Goal: Information Seeking & Learning: Find specific fact

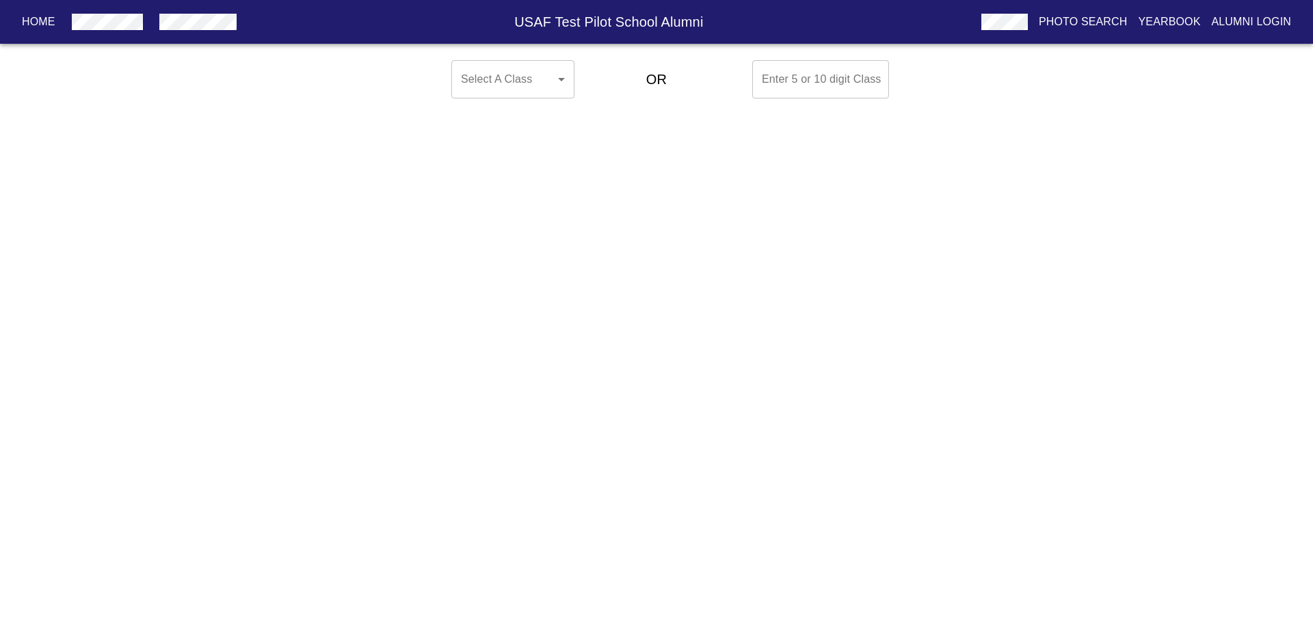
click at [531, 96] on body "Home USAF Test Pilot School Alumni Photo Search Yearbook Alumni Login Select A …" at bounding box center [656, 79] width 1313 height 49
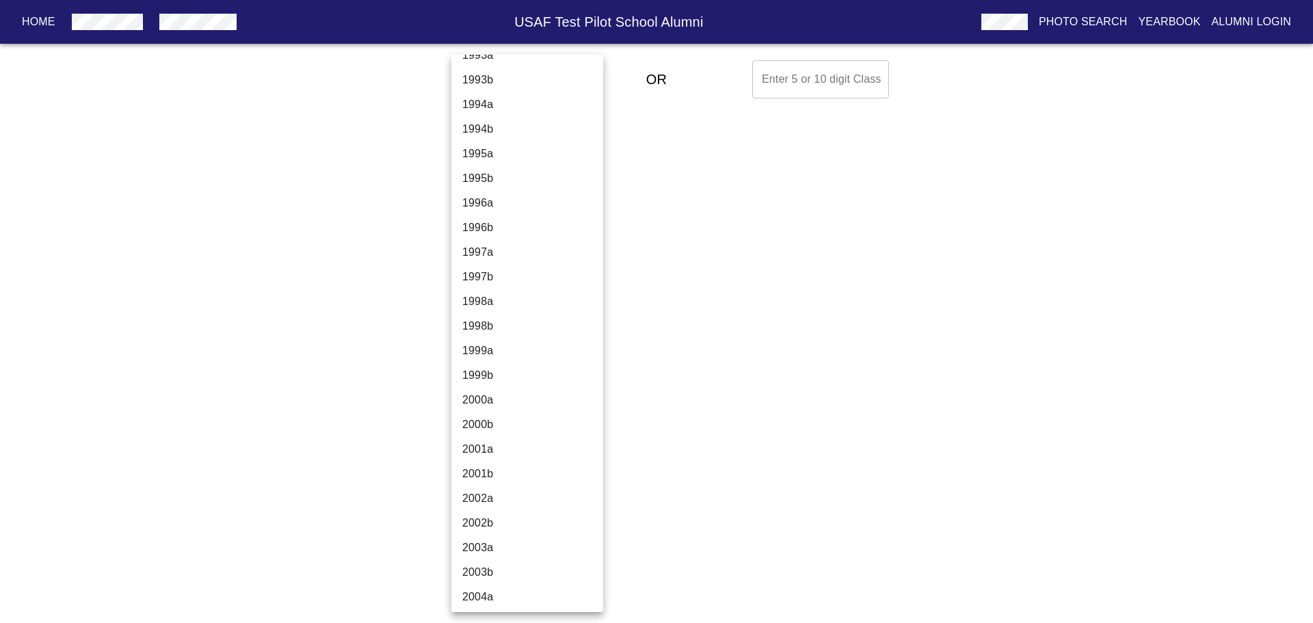
scroll to position [3283, 0]
click at [488, 210] on li "1996b" at bounding box center [532, 212] width 162 height 25
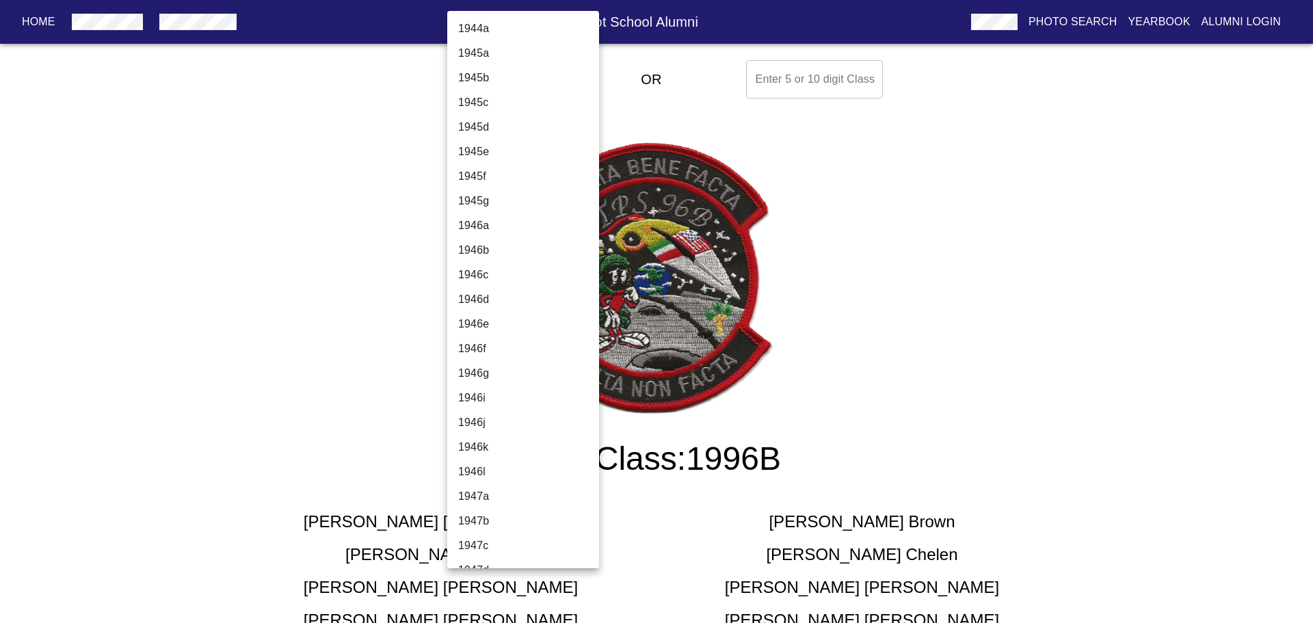
scroll to position [3162, 0]
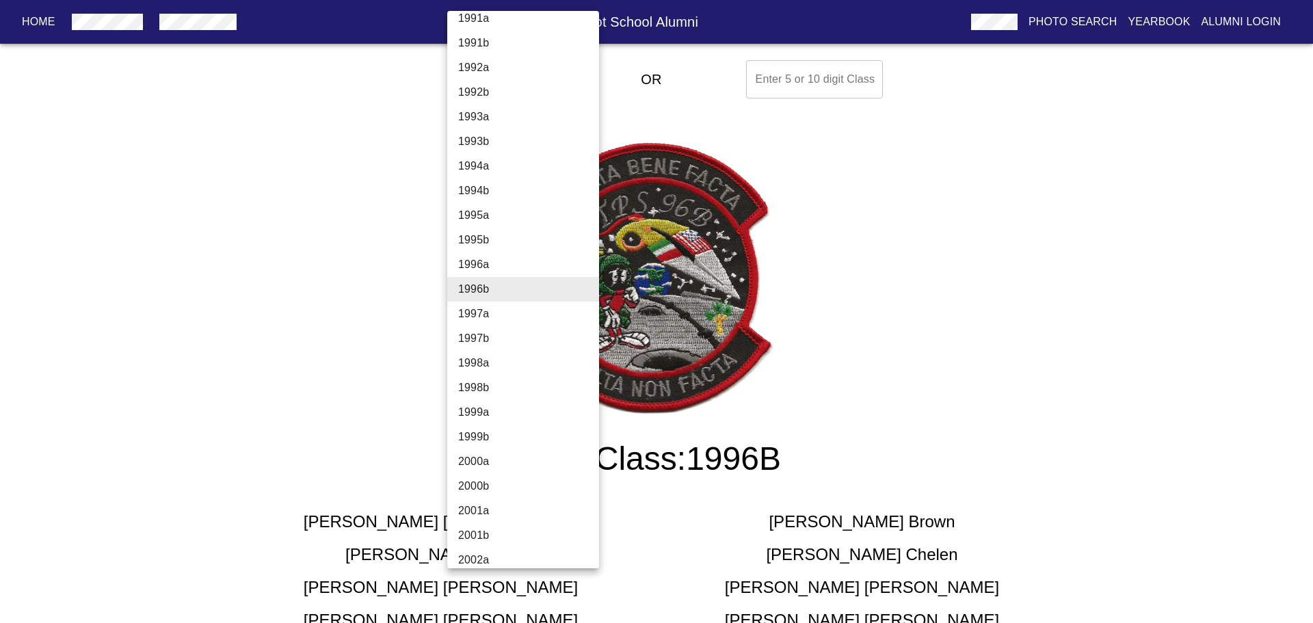
click at [499, 310] on li "1997a" at bounding box center [528, 314] width 162 height 25
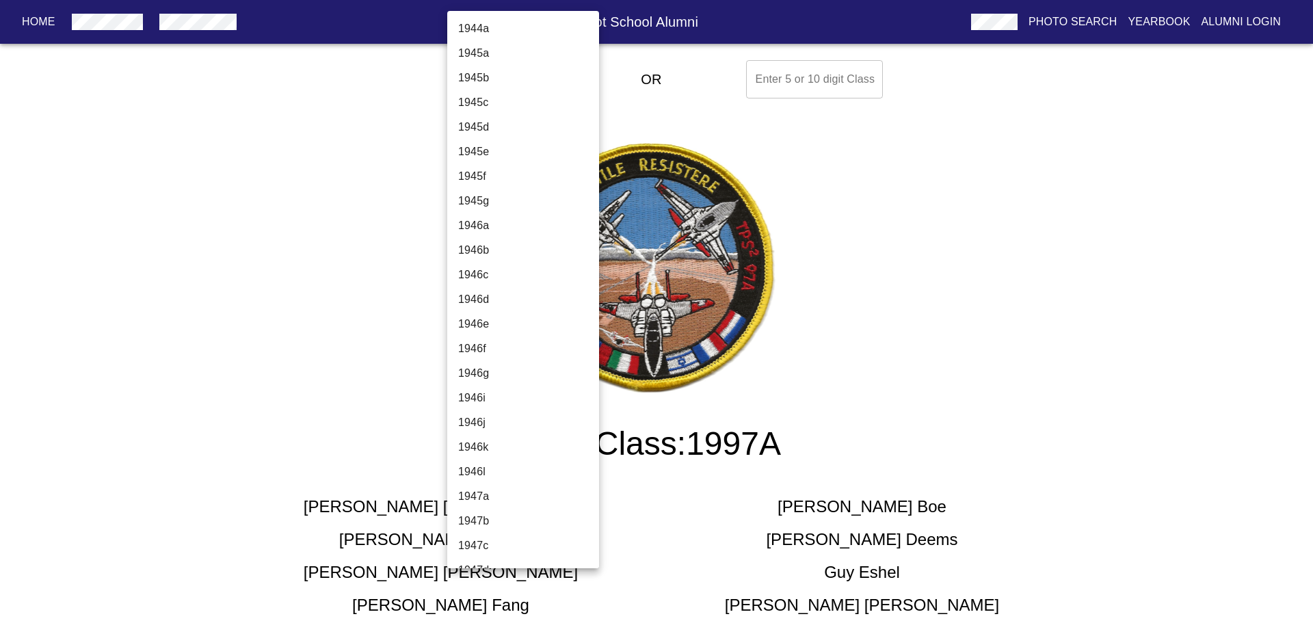
scroll to position [3186, 0]
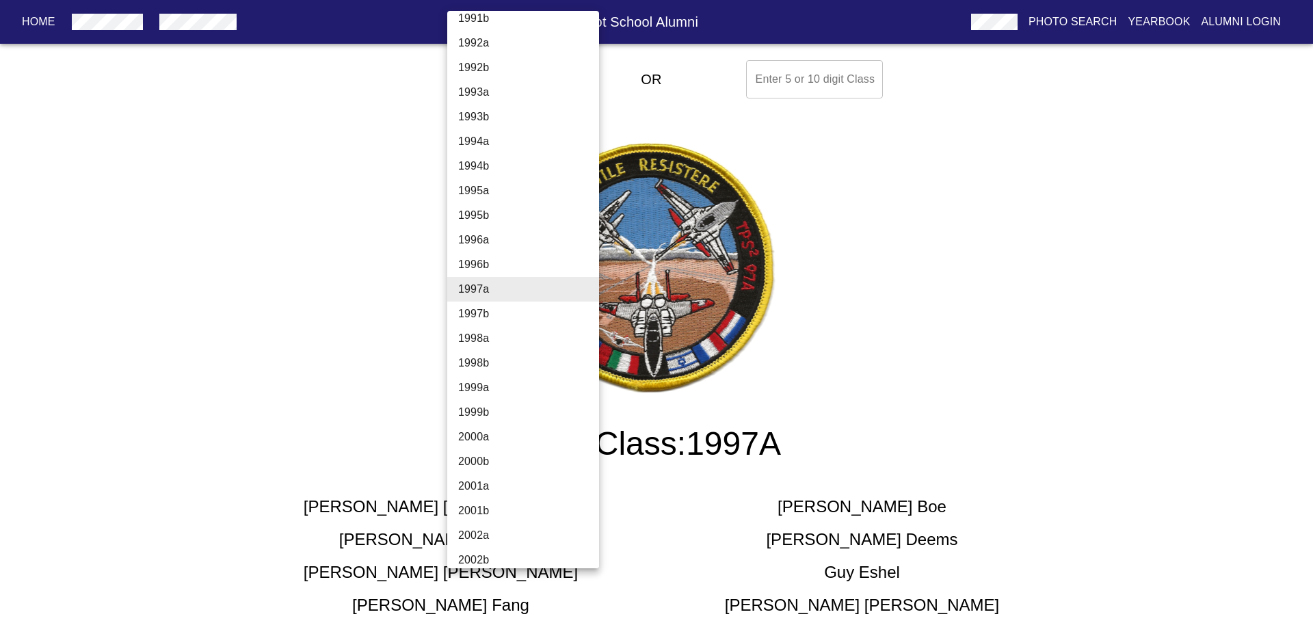
click at [500, 315] on li "1997b" at bounding box center [528, 314] width 162 height 25
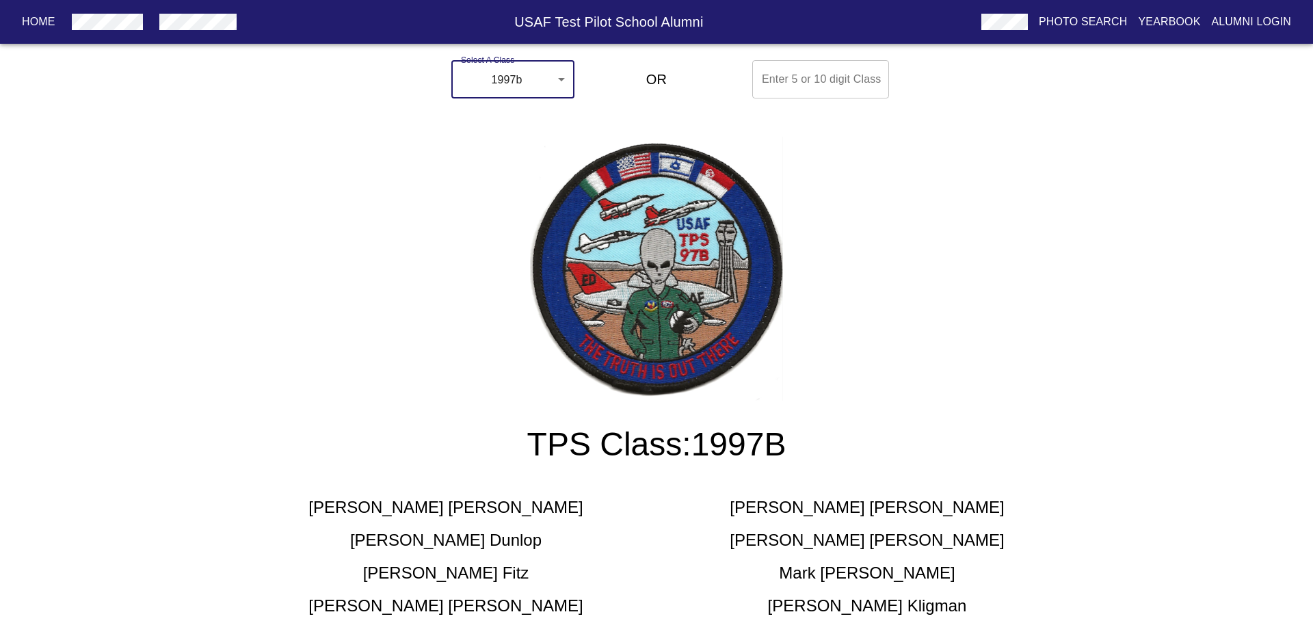
click at [518, 77] on body "Home USAF Test Pilot School Alumni Photo Search Yearbook Alumni Login Select A …" at bounding box center [656, 451] width 1313 height 792
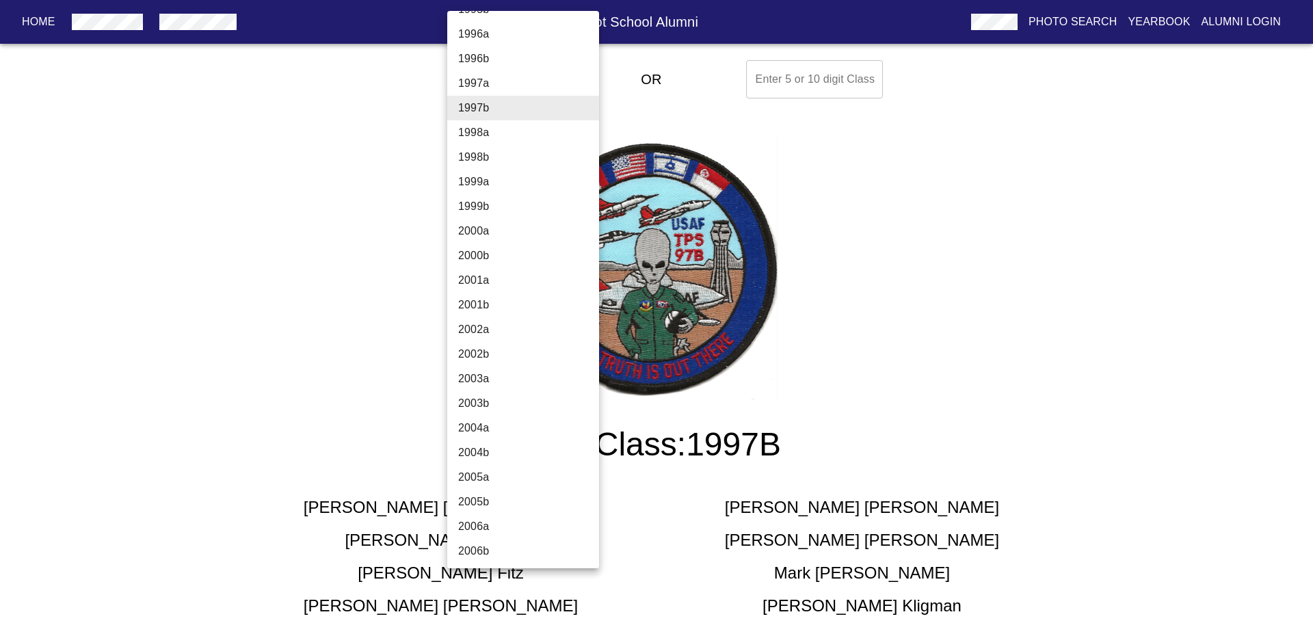
scroll to position [3416, 0]
click at [494, 505] on li "2006a" at bounding box center [528, 502] width 162 height 25
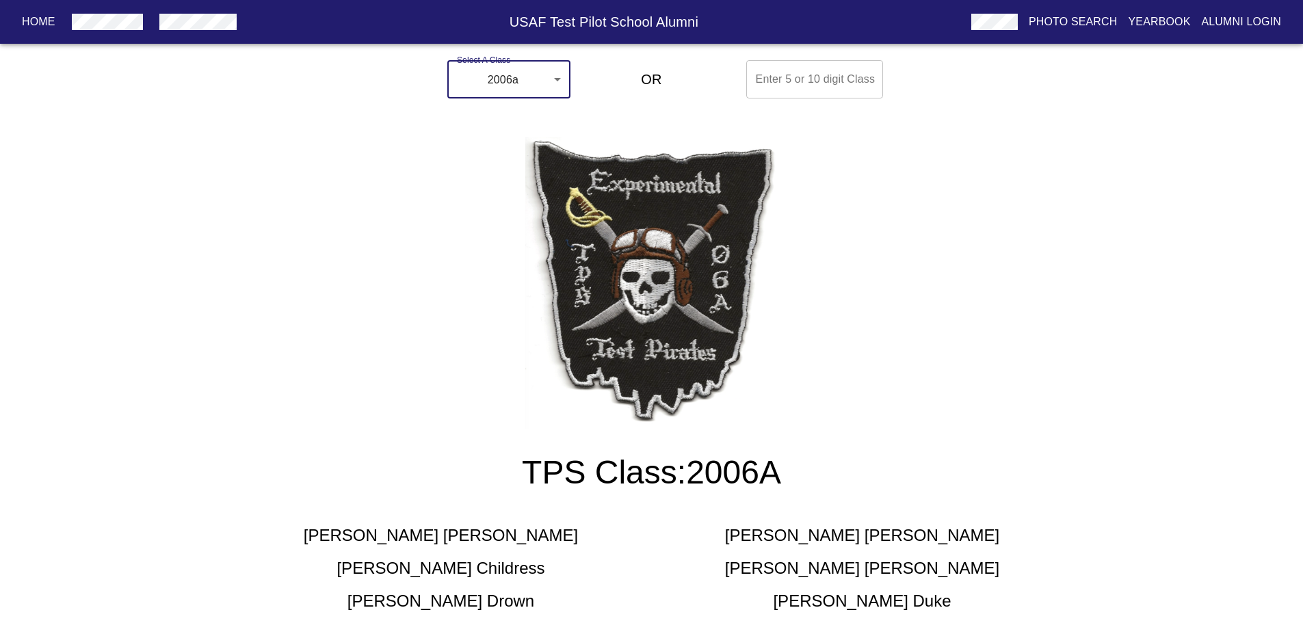
click at [513, 92] on body "Home USAF Test Pilot School Alumni Photo Search Yearbook Alumni Login Select A …" at bounding box center [651, 552] width 1303 height 995
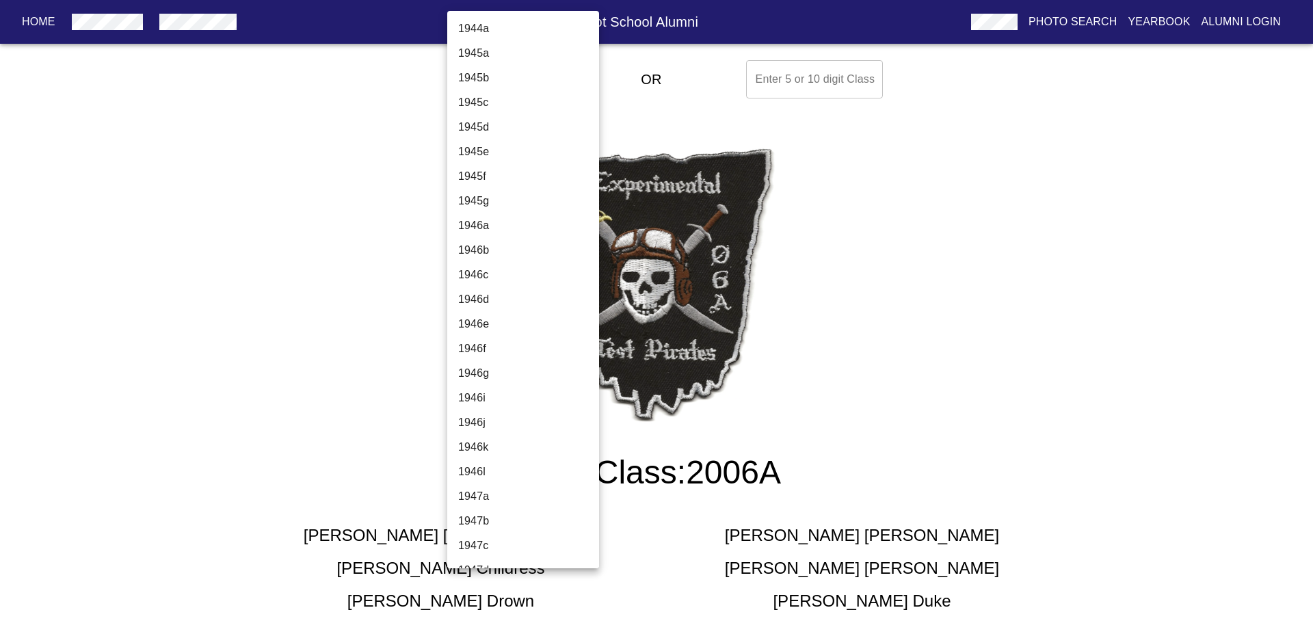
scroll to position [3629, 0]
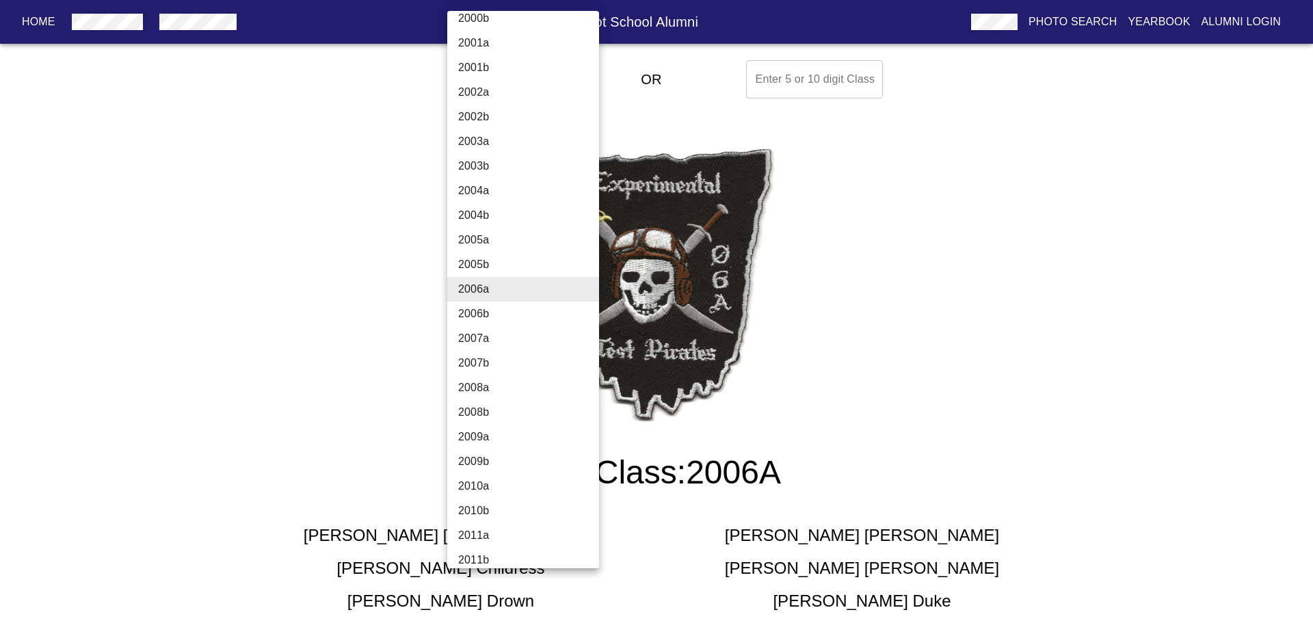
click at [497, 316] on li "2006b" at bounding box center [528, 314] width 162 height 25
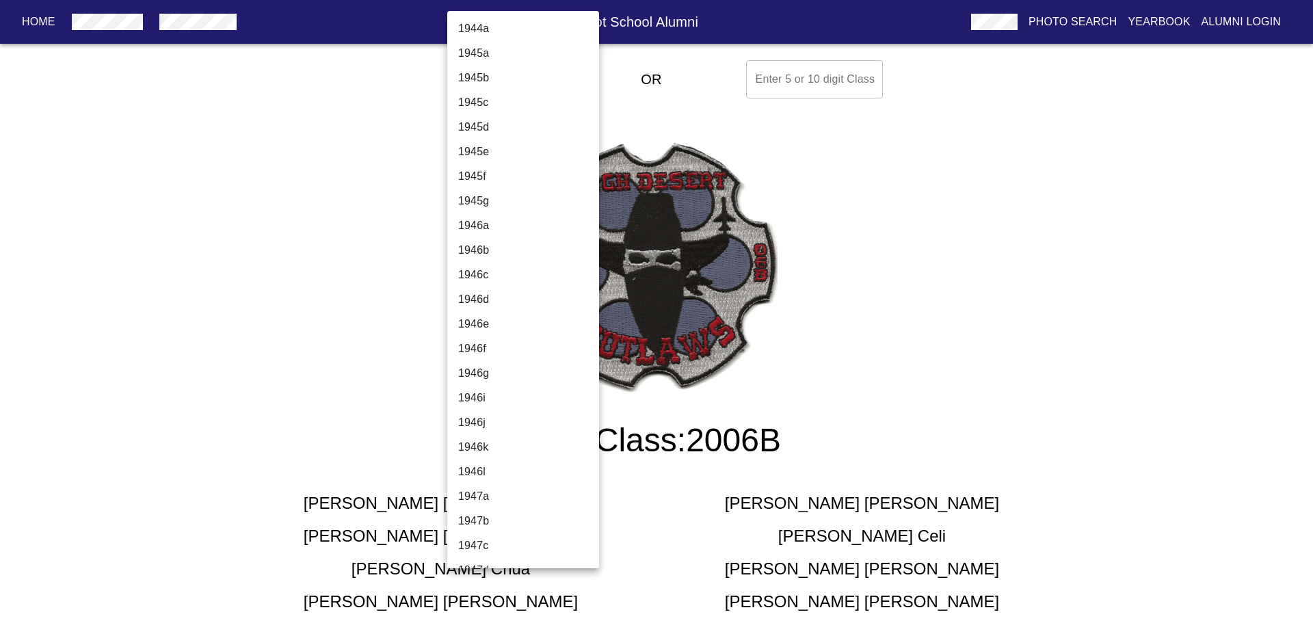
scroll to position [3654, 0]
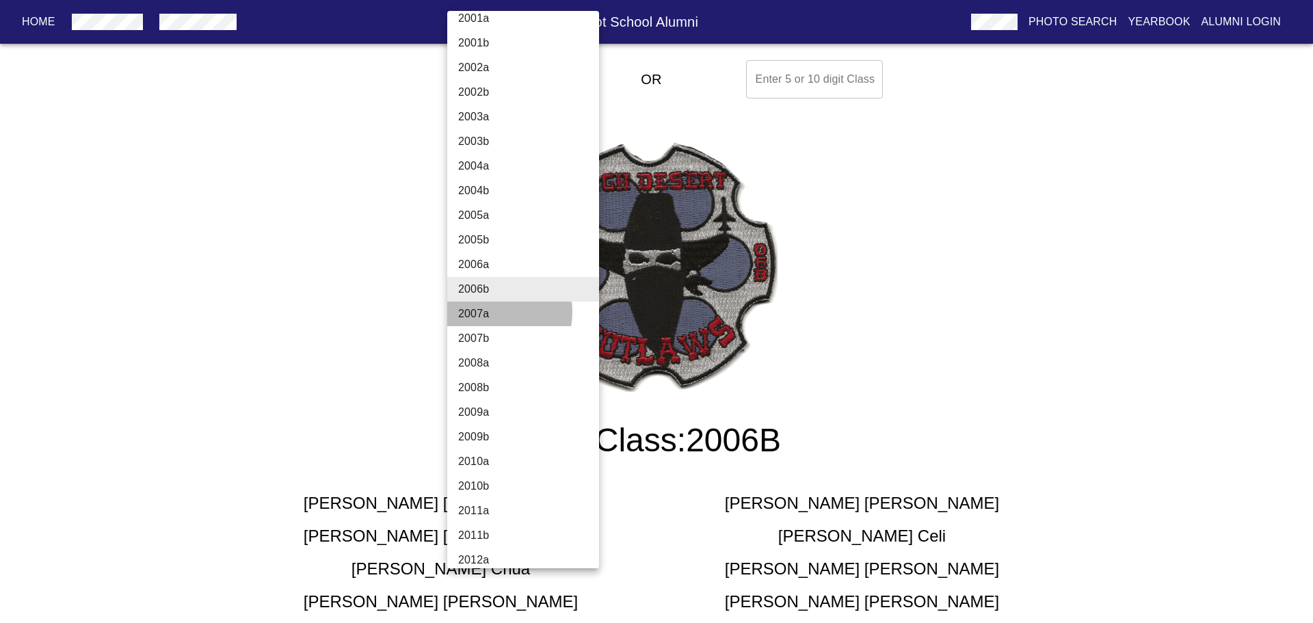
click at [493, 312] on li "2007a" at bounding box center [528, 314] width 162 height 25
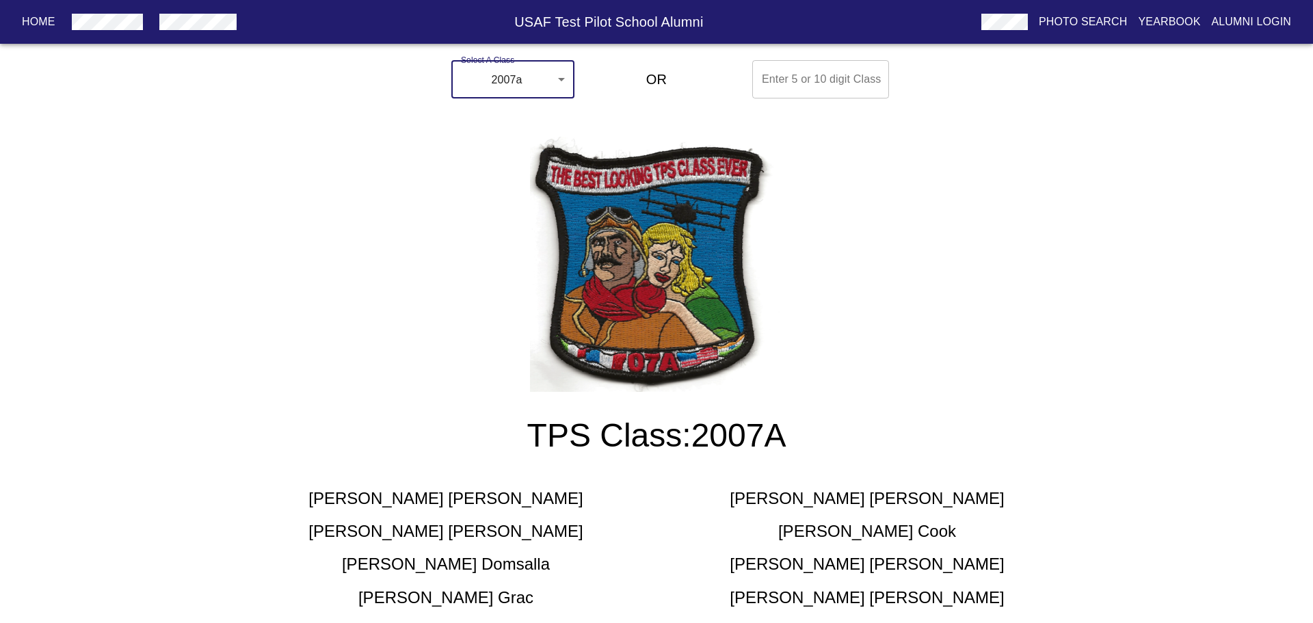
click at [524, 72] on body "Home USAF Test Pilot School Alumni Photo Search Yearbook Alumni Login Select A …" at bounding box center [656, 479] width 1313 height 849
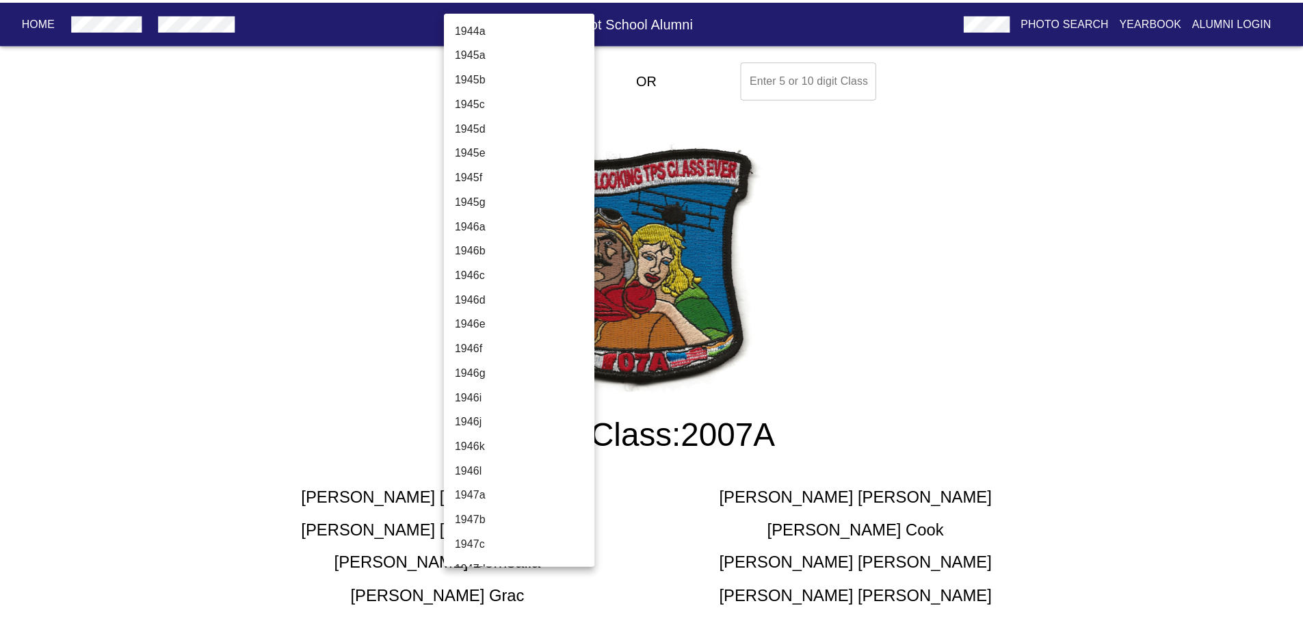
scroll to position [3679, 0]
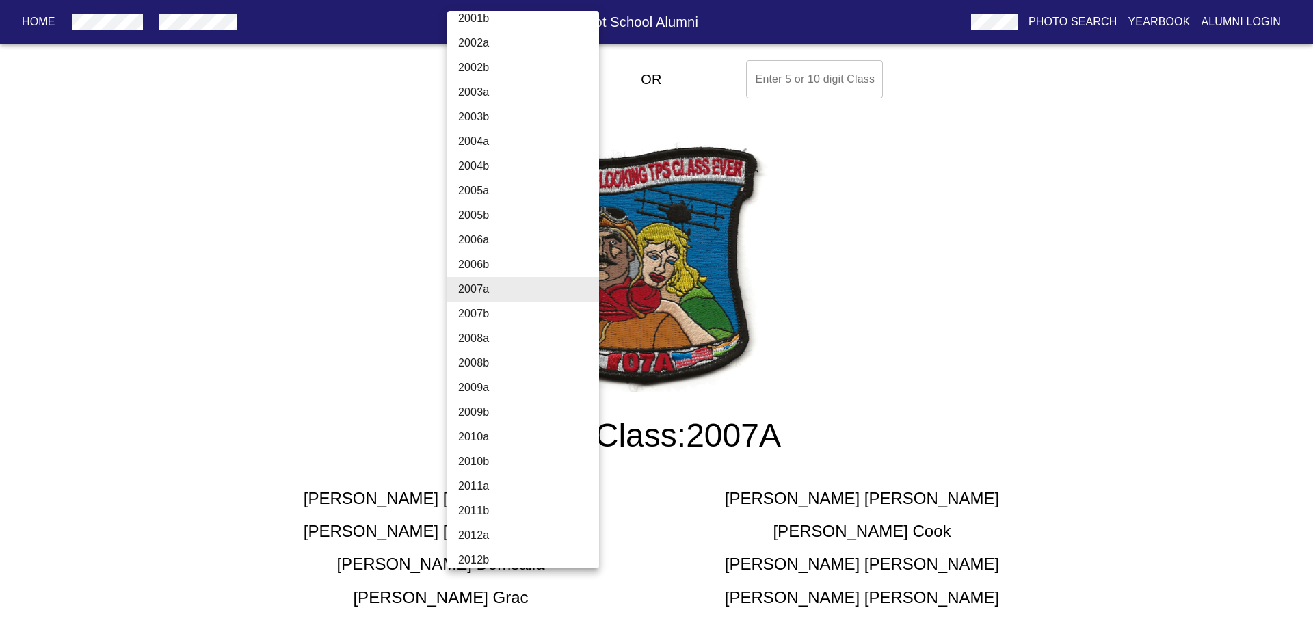
click at [474, 313] on li "2007b" at bounding box center [528, 314] width 162 height 25
type input "2007b"
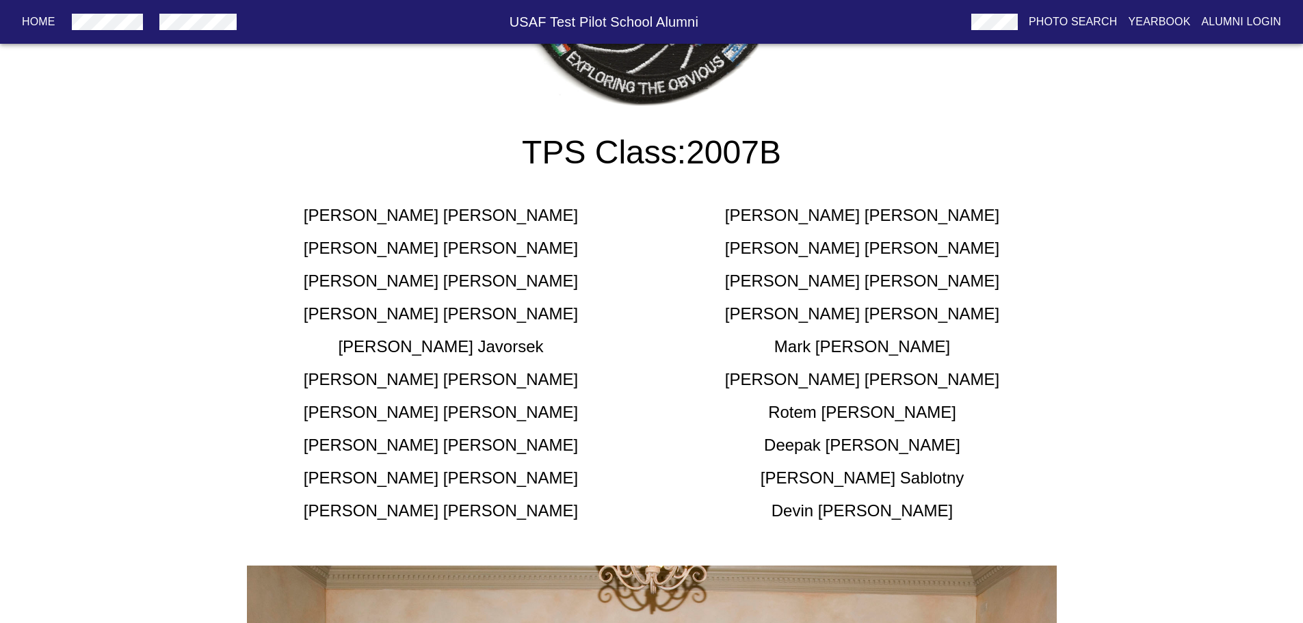
scroll to position [274, 0]
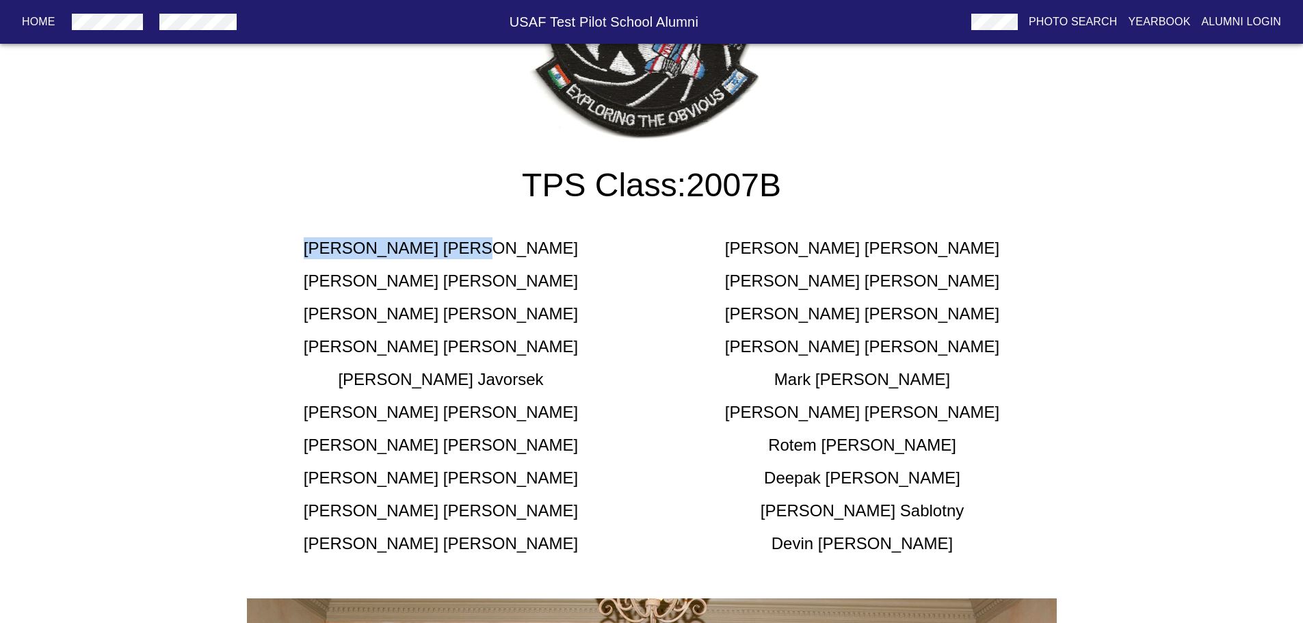
drag, startPoint x: 494, startPoint y: 253, endPoint x: 391, endPoint y: 254, distance: 103.3
click at [391, 254] on div "James Allen" at bounding box center [440, 248] width 421 height 22
copy h5 "James Allen"
drag, startPoint x: 493, startPoint y: 283, endPoint x: 401, endPoint y: 287, distance: 91.7
click at [401, 287] on div "Kirt Cassell" at bounding box center [440, 281] width 421 height 22
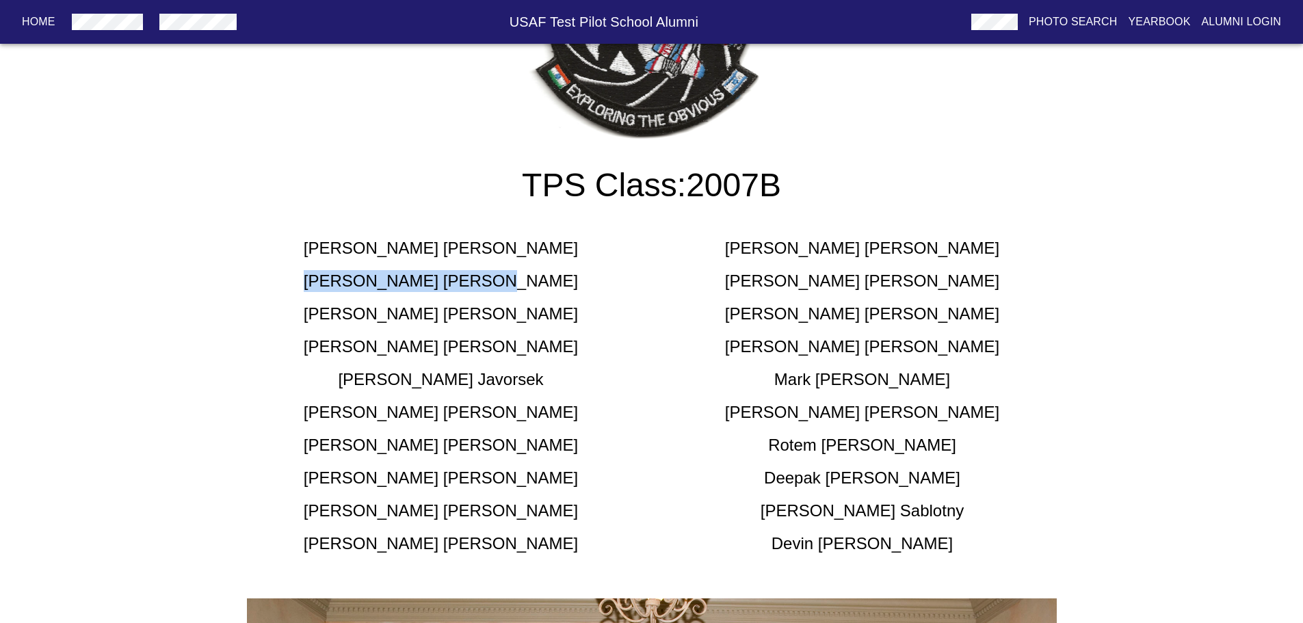
copy h5 "Kirt Cassell"
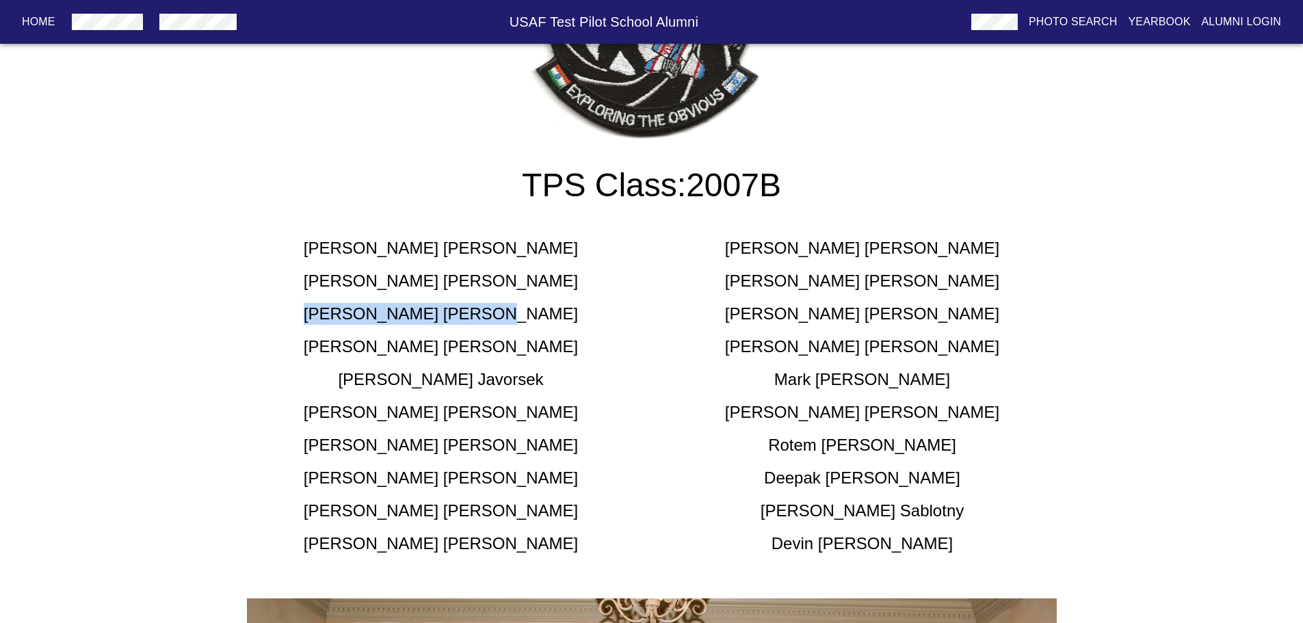
drag, startPoint x: 501, startPoint y: 309, endPoint x: 391, endPoint y: 313, distance: 110.2
click at [391, 313] on div "Jeffrey Dillard" at bounding box center [440, 314] width 421 height 22
copy h5 "Jeffrey Dillard"
drag, startPoint x: 497, startPoint y: 344, endPoint x: 387, endPoint y: 349, distance: 109.5
click at [387, 349] on div "Robert Hines" at bounding box center [440, 347] width 421 height 22
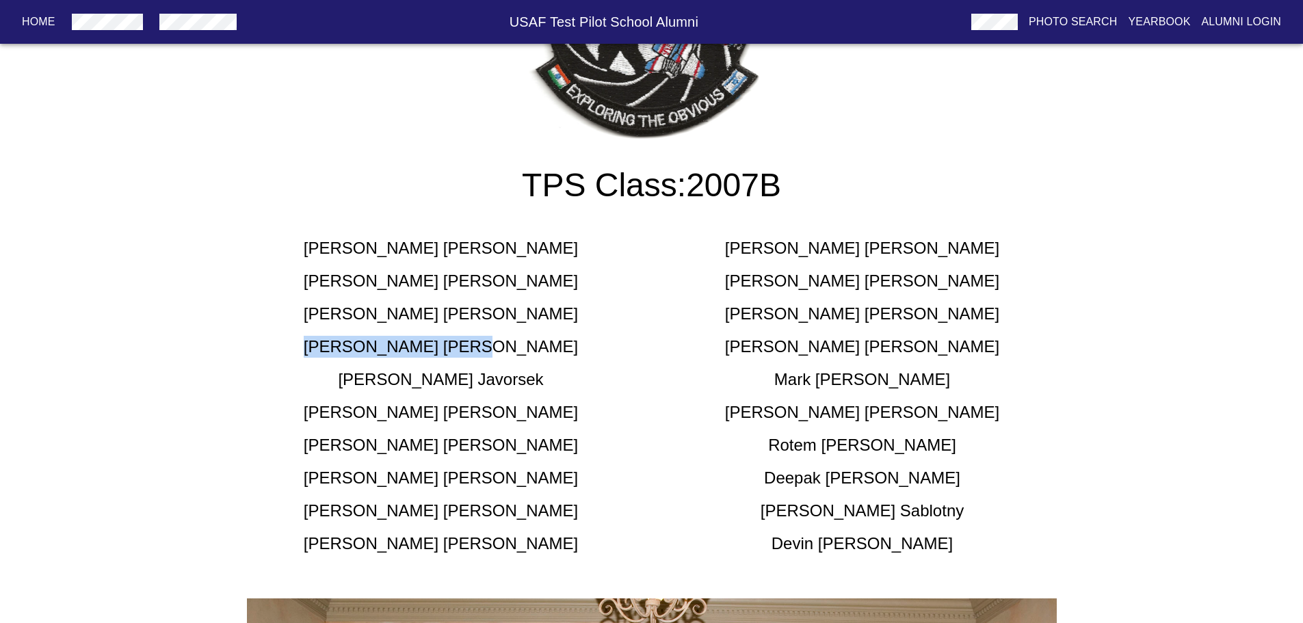
copy h5 "Robert Hines"
drag, startPoint x: 461, startPoint y: 386, endPoint x: 401, endPoint y: 400, distance: 61.2
click at [434, 393] on div "James Allen Matthew Caspers Kirt Cassell Shane Crippen Jeffrey Dillard Jeffrey …" at bounding box center [651, 390] width 843 height 328
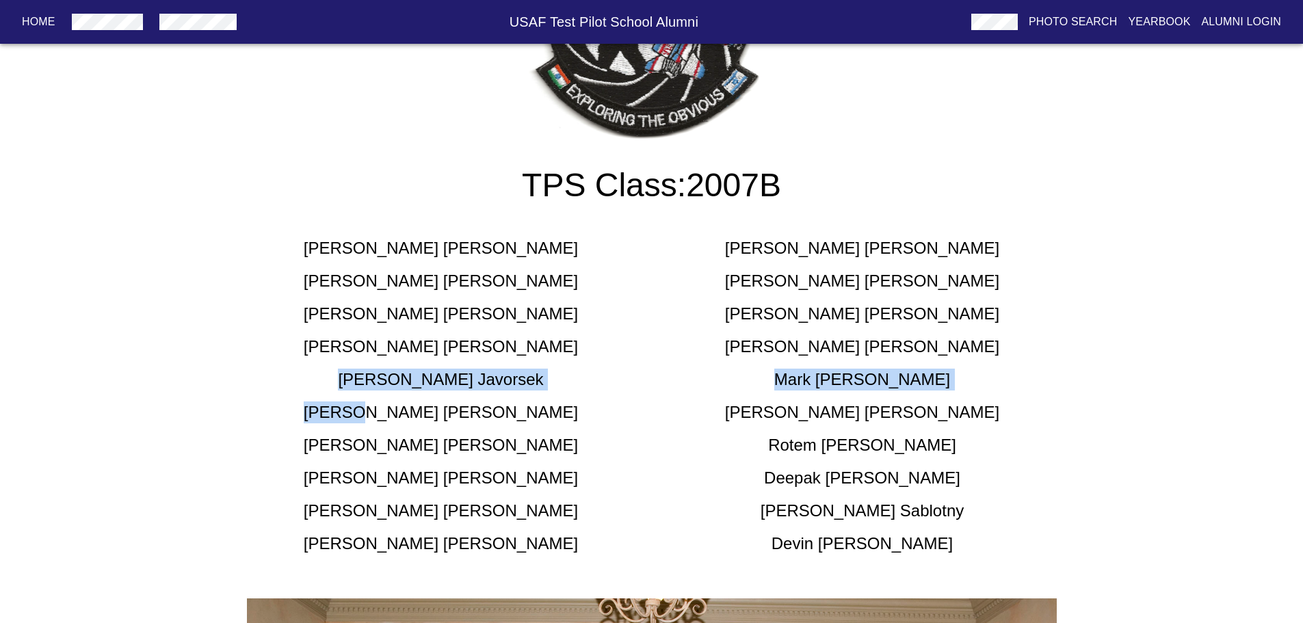
drag, startPoint x: 401, startPoint y: 400, endPoint x: 374, endPoint y: 387, distance: 30.3
click at [374, 387] on div "James Allen Matthew Caspers Kirt Cassell Shane Crippen Jeffrey Dillard Jeffrey …" at bounding box center [651, 390] width 843 height 328
click at [523, 388] on div "Daniel Javorsek" at bounding box center [440, 380] width 421 height 22
drag, startPoint x: 501, startPoint y: 380, endPoint x: 378, endPoint y: 377, distance: 123.1
click at [378, 377] on div "Daniel Javorsek" at bounding box center [440, 380] width 421 height 22
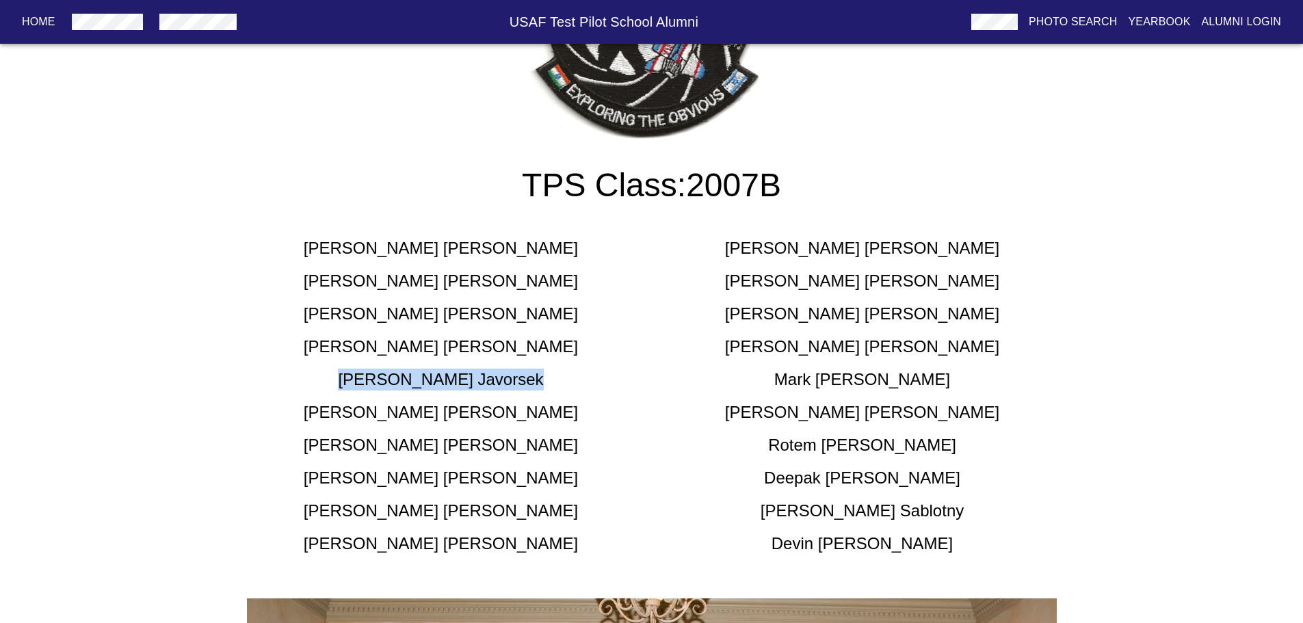
copy h5 "Daniel Javorsek"
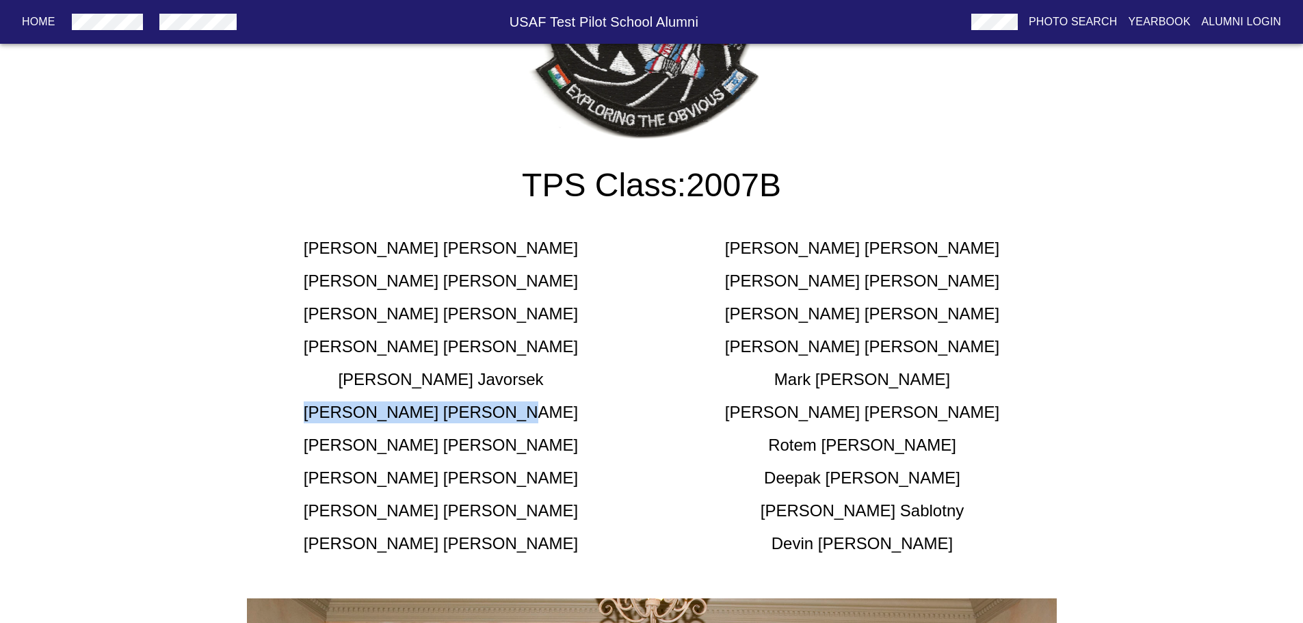
drag, startPoint x: 503, startPoint y: 414, endPoint x: 373, endPoint y: 414, distance: 129.9
click at [373, 414] on div "Michael Jungquist" at bounding box center [440, 412] width 421 height 22
drag, startPoint x: 527, startPoint y: 415, endPoint x: 367, endPoint y: 412, distance: 159.4
click at [367, 412] on div "Michael Jungquist" at bounding box center [440, 412] width 421 height 22
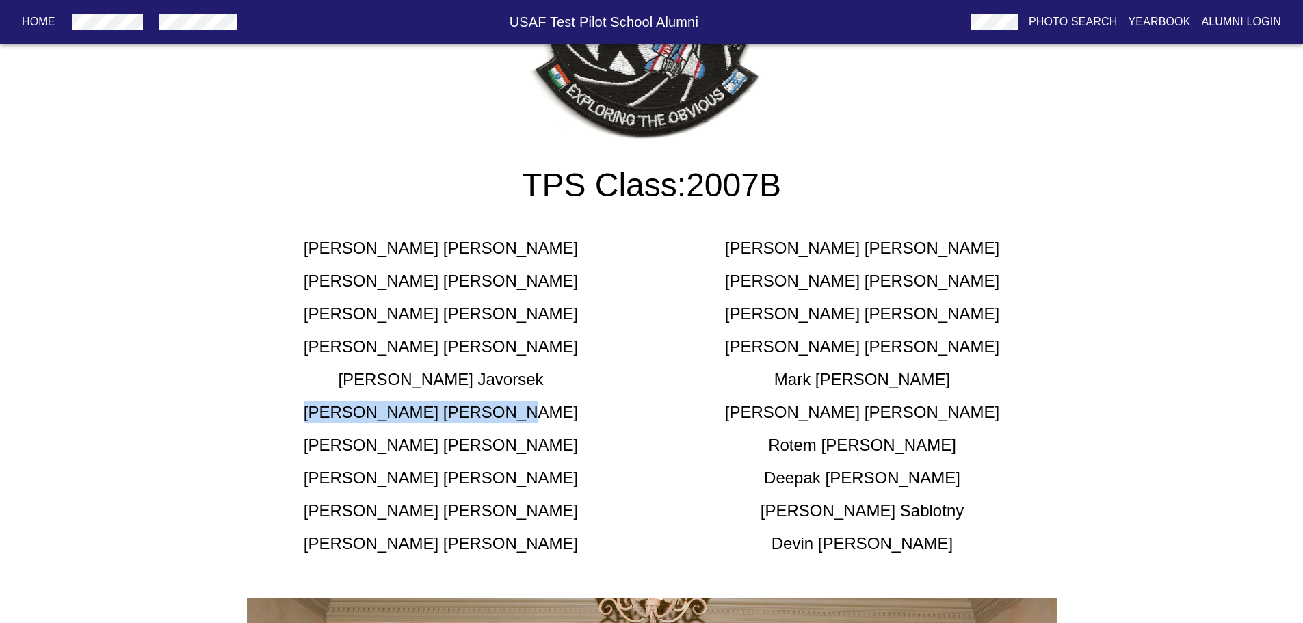
copy h5 "Michael Jungquist"
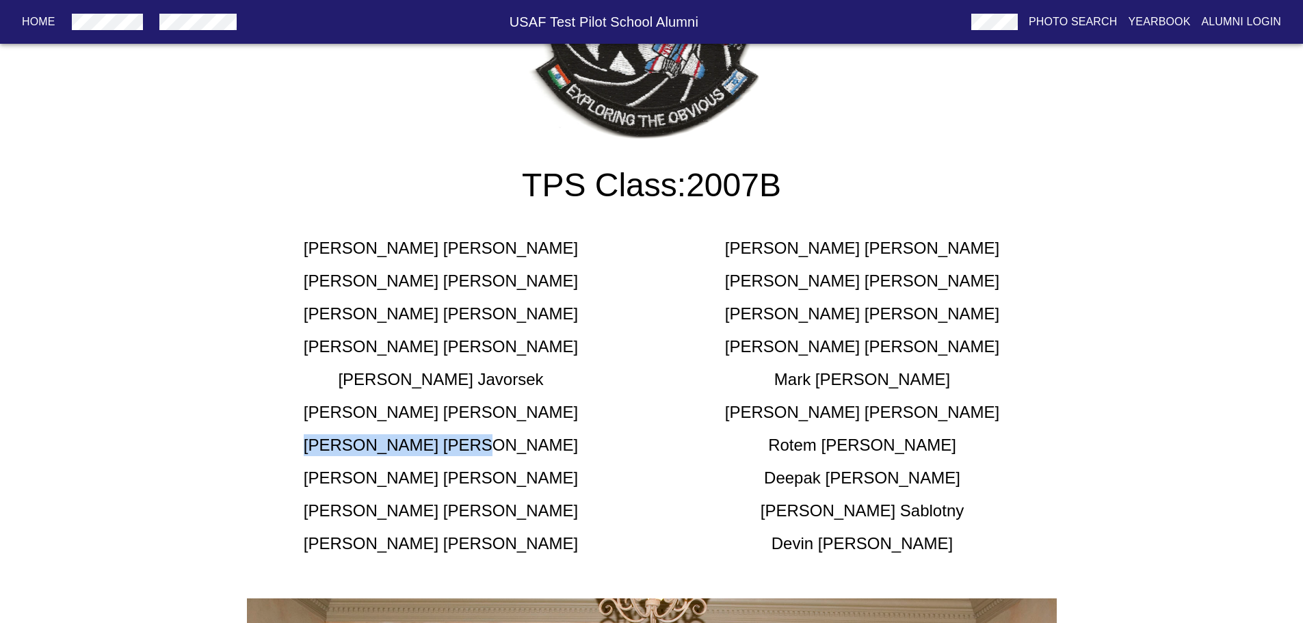
drag, startPoint x: 490, startPoint y: 446, endPoint x: 401, endPoint y: 444, distance: 88.2
click at [401, 444] on div "Elliott Leigh" at bounding box center [440, 445] width 421 height 22
click at [401, 444] on h5 "Elliott Leigh" at bounding box center [441, 445] width 274 height 22
drag, startPoint x: 401, startPoint y: 444, endPoint x: 412, endPoint y: 445, distance: 10.3
click at [404, 444] on div "Elliott Leigh" at bounding box center [440, 445] width 421 height 22
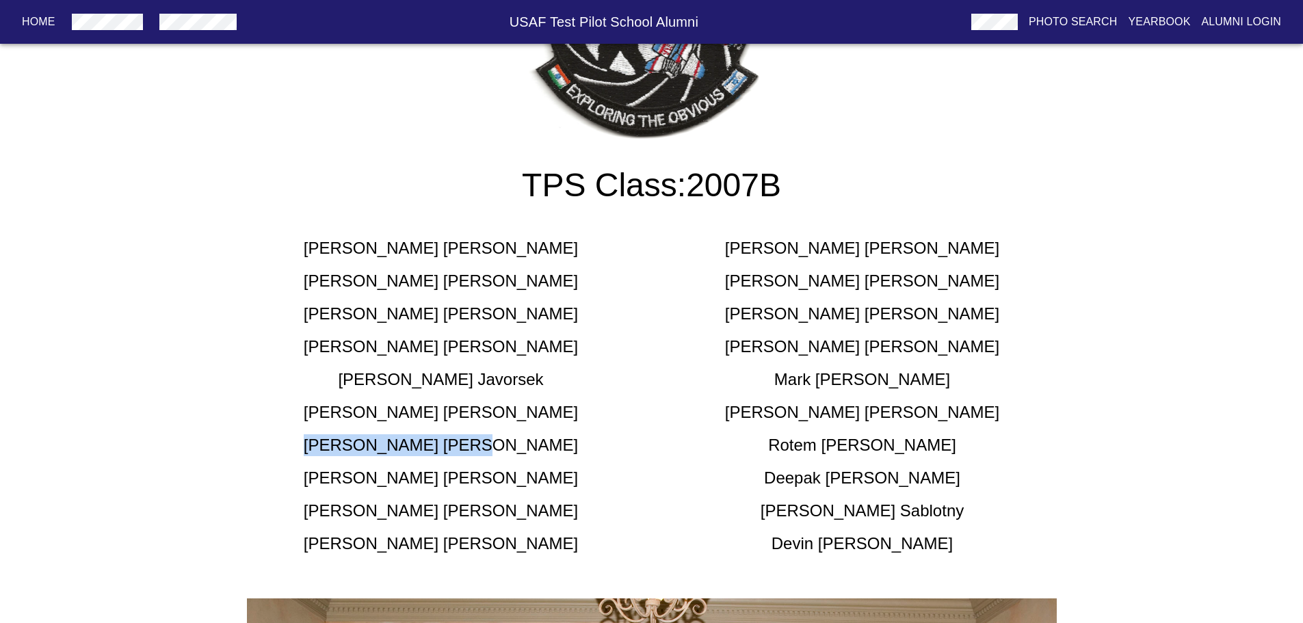
drag, startPoint x: 484, startPoint y: 442, endPoint x: 397, endPoint y: 444, distance: 86.2
click at [397, 444] on div "Elliott Leigh" at bounding box center [440, 445] width 421 height 22
copy h5 "Elliott Leigh"
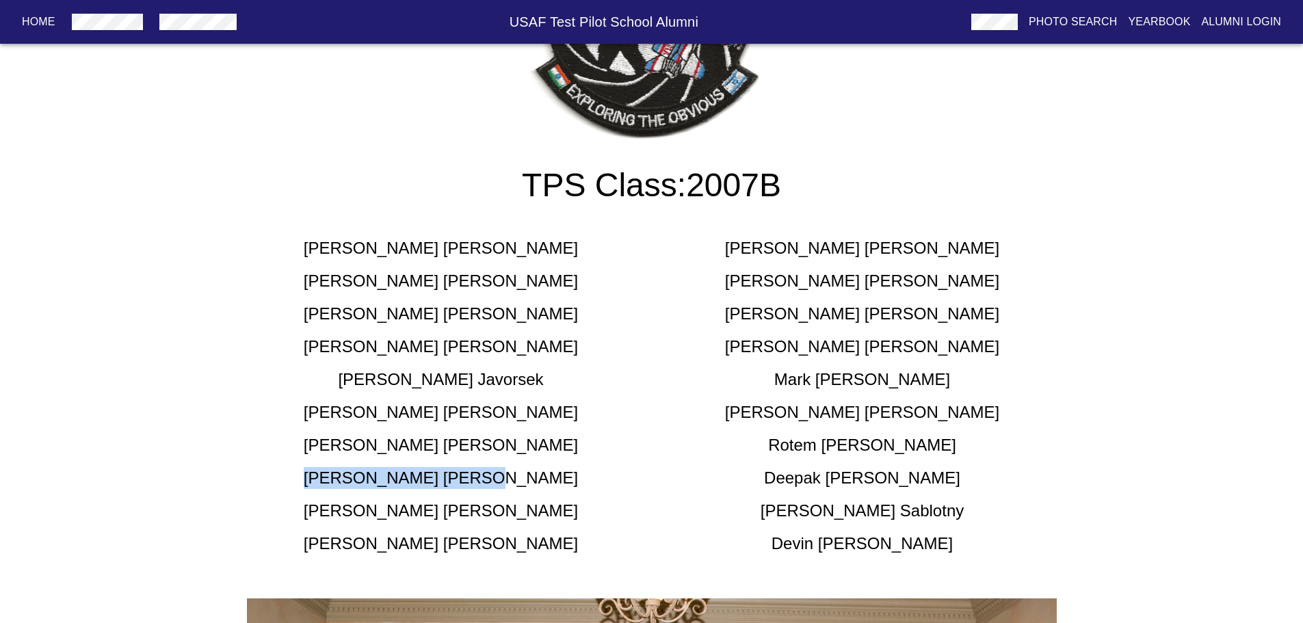
drag, startPoint x: 492, startPoint y: 480, endPoint x: 391, endPoint y: 479, distance: 101.9
click at [391, 479] on h5 "Michael Marlin" at bounding box center [441, 478] width 274 height 22
copy h5 "Michael Marlin"
drag, startPoint x: 490, startPoint y: 507, endPoint x: 384, endPoint y: 503, distance: 106.1
click at [384, 503] on div "Matthew Phillips" at bounding box center [440, 511] width 421 height 22
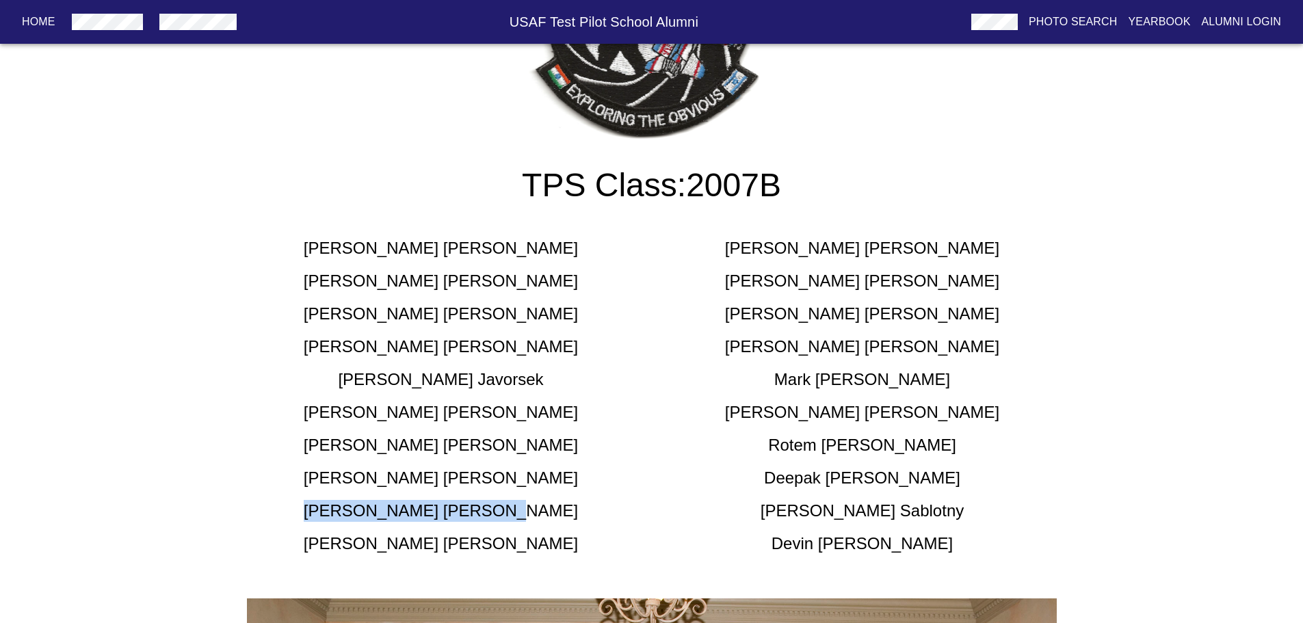
copy h5 "Matthew Phillips"
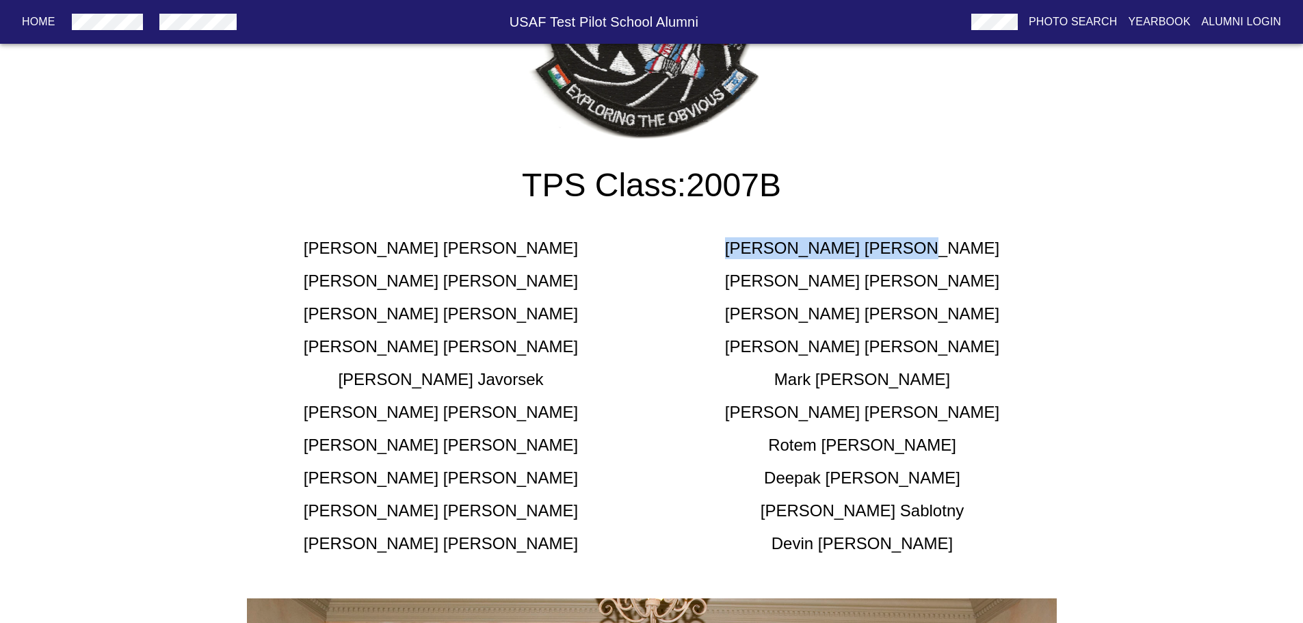
drag, startPoint x: 910, startPoint y: 259, endPoint x: 795, endPoint y: 259, distance: 114.9
click at [795, 259] on div "Matthew Caspers" at bounding box center [862, 248] width 421 height 22
copy h5 "Matthew Caspers"
drag, startPoint x: 942, startPoint y: 290, endPoint x: 811, endPoint y: 284, distance: 130.8
click at [811, 284] on div "Shane Crippen" at bounding box center [862, 281] width 421 height 22
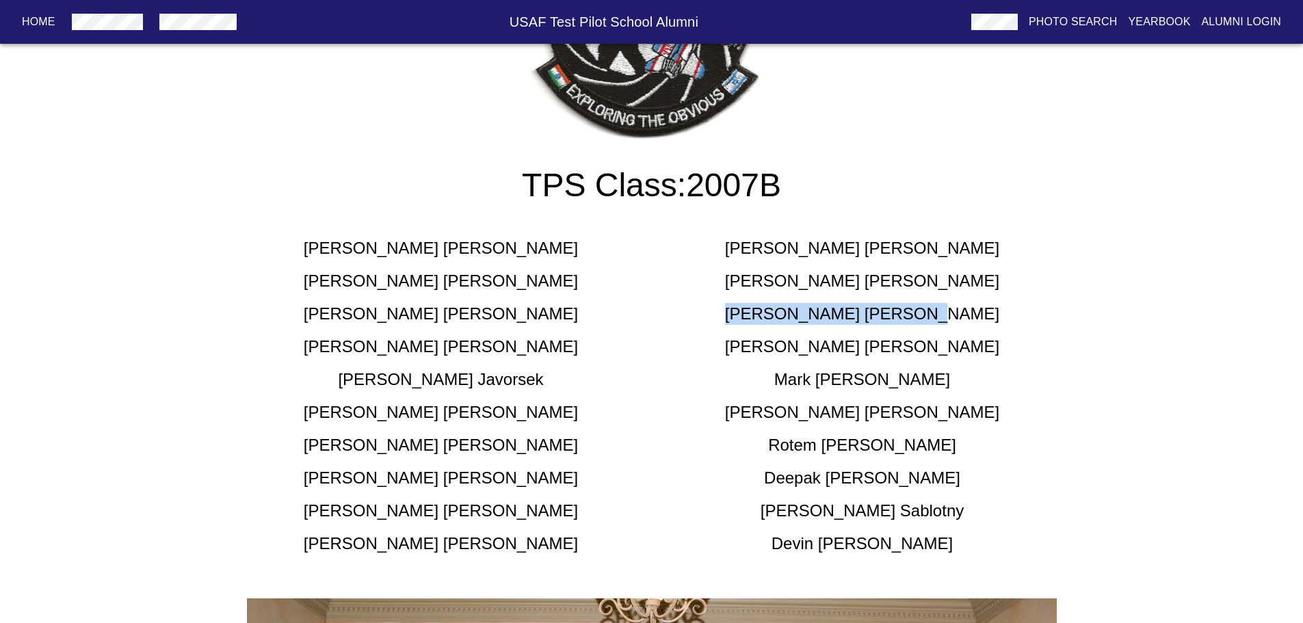
drag, startPoint x: 925, startPoint y: 315, endPoint x: 784, endPoint y: 310, distance: 140.3
click at [784, 310] on div "Jeffrey Freedman" at bounding box center [862, 314] width 421 height 22
drag, startPoint x: 911, startPoint y: 347, endPoint x: 843, endPoint y: 348, distance: 67.7
click at [843, 348] on h5 "David Hoffman" at bounding box center [862, 347] width 274 height 22
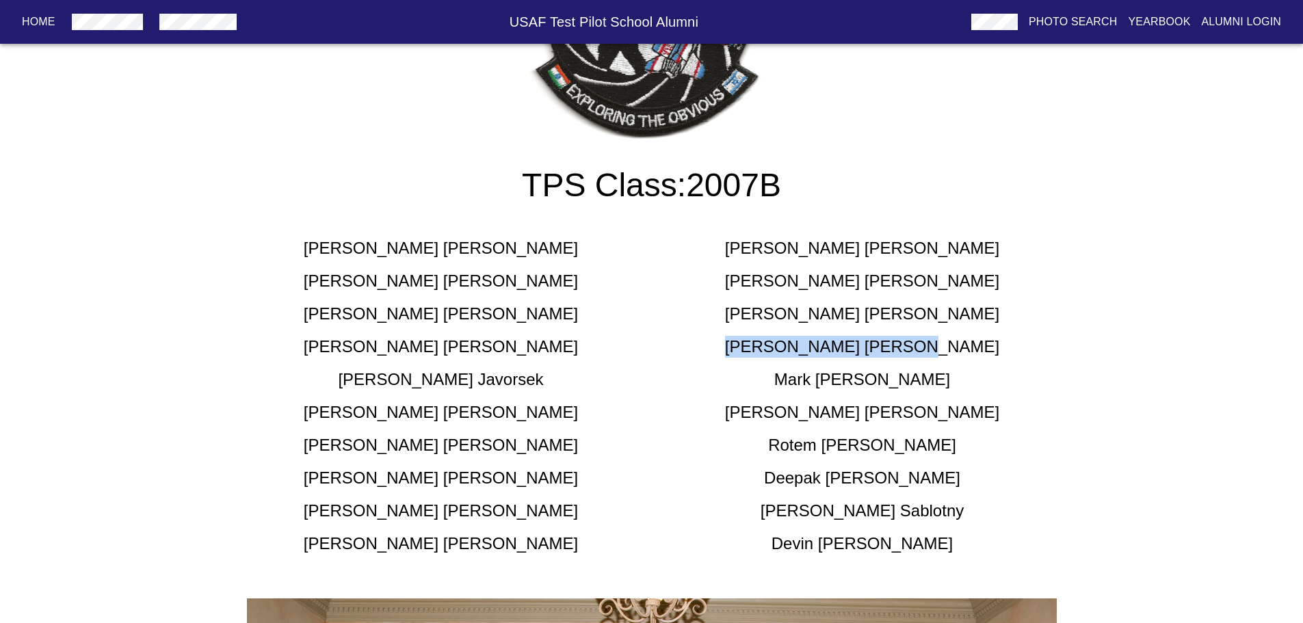
drag, startPoint x: 920, startPoint y: 351, endPoint x: 811, endPoint y: 343, distance: 109.0
click at [811, 343] on div "David Hoffman" at bounding box center [862, 347] width 421 height 22
drag, startPoint x: 914, startPoint y: 380, endPoint x: 819, endPoint y: 382, distance: 95.1
click at [819, 382] on div "Mark Jones" at bounding box center [862, 380] width 421 height 22
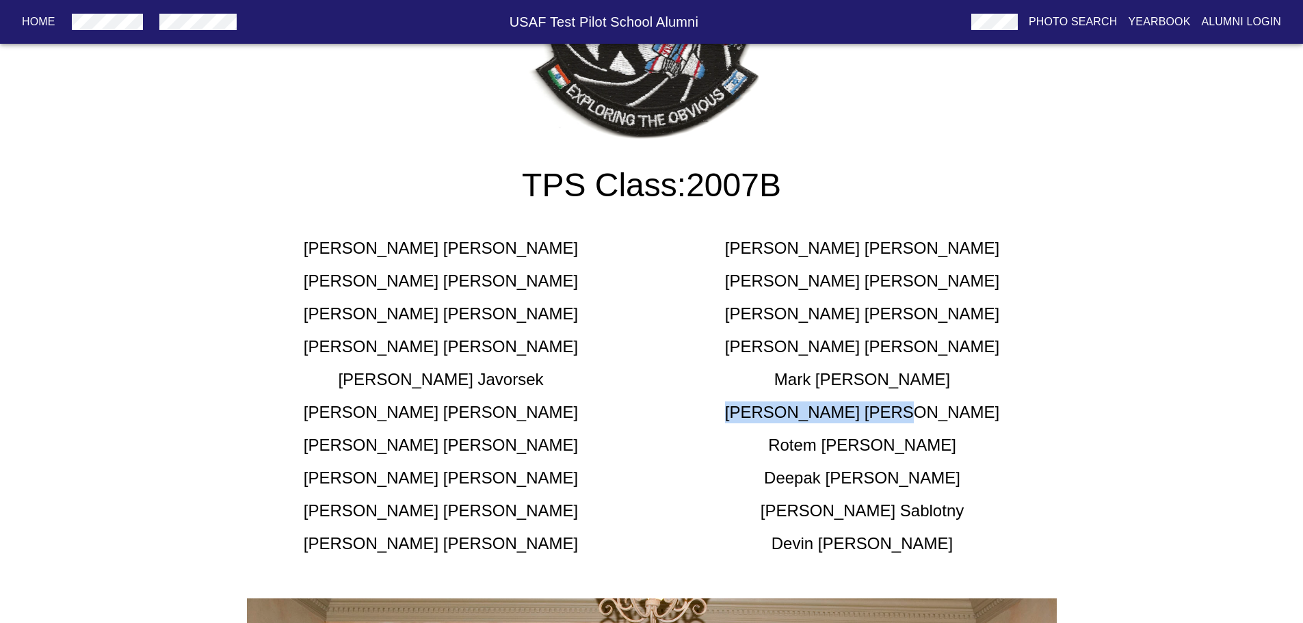
drag, startPoint x: 886, startPoint y: 413, endPoint x: 802, endPoint y: 411, distance: 84.1
click at [802, 411] on div "Douglas Kaupa" at bounding box center [862, 412] width 421 height 22
drag, startPoint x: 916, startPoint y: 474, endPoint x: 829, endPoint y: 472, distance: 87.6
click at [829, 472] on div "Deepak Peter" at bounding box center [862, 478] width 421 height 22
click at [902, 509] on h5 "Timothy Sablotny" at bounding box center [861, 511] width 203 height 22
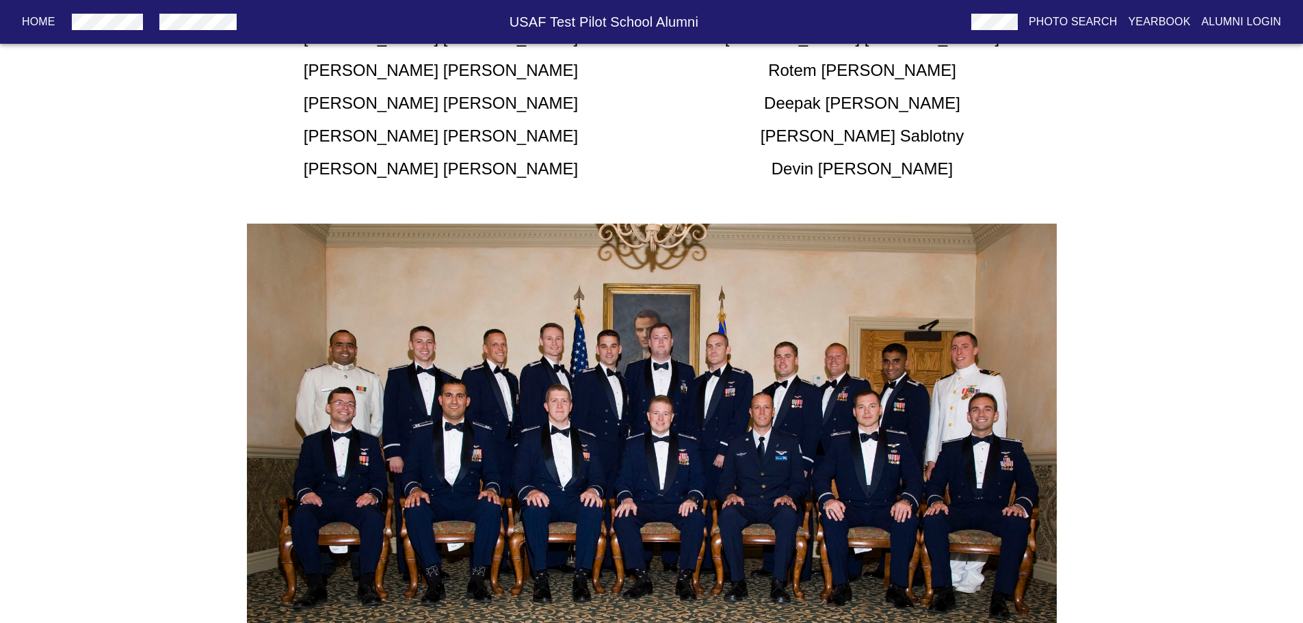
scroll to position [410, 0]
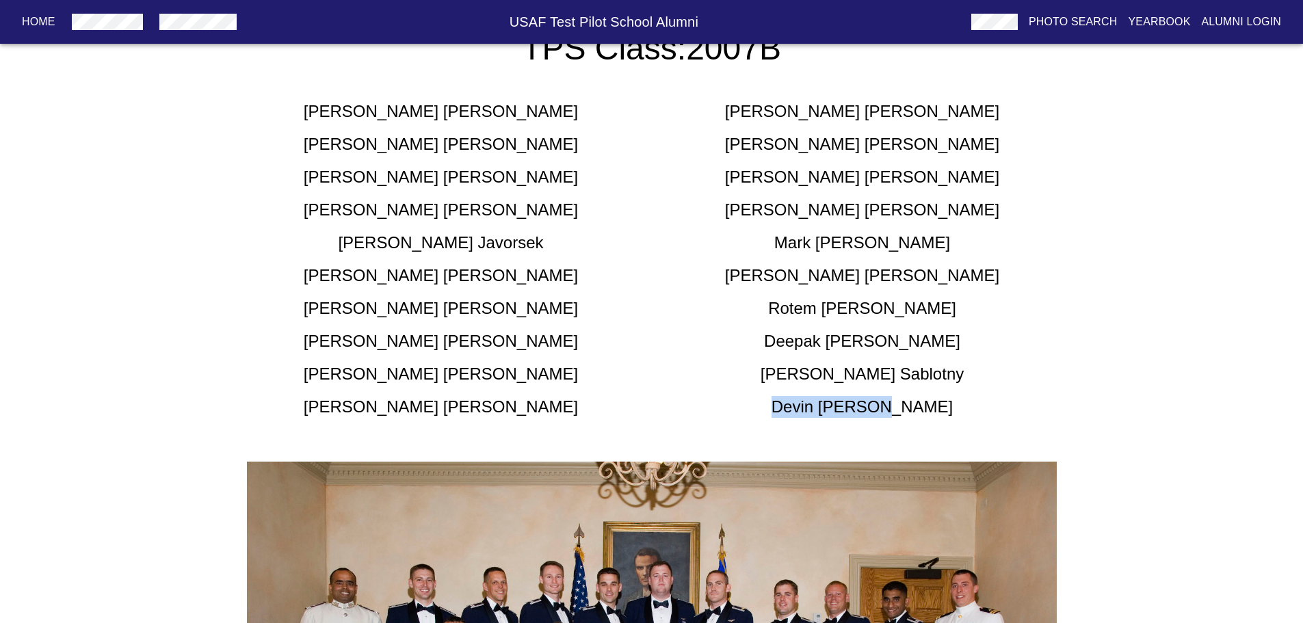
drag, startPoint x: 918, startPoint y: 414, endPoint x: 815, endPoint y: 406, distance: 104.3
click at [815, 406] on div "Devin Traynor" at bounding box center [862, 407] width 421 height 22
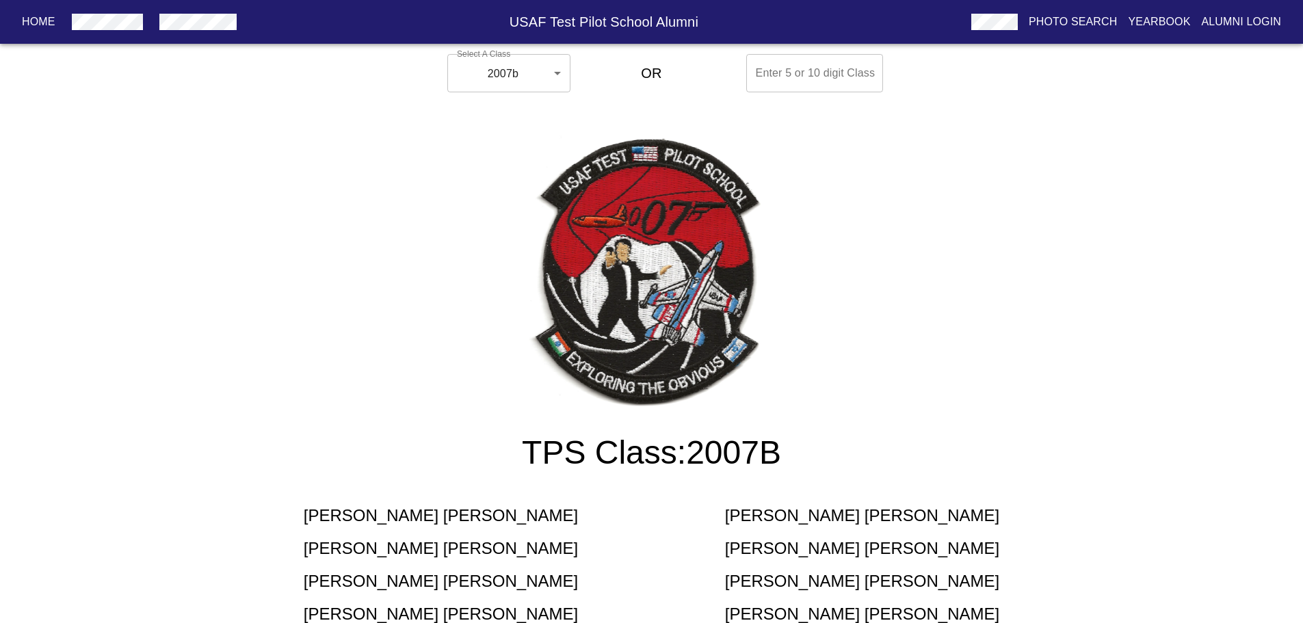
scroll to position [0, 0]
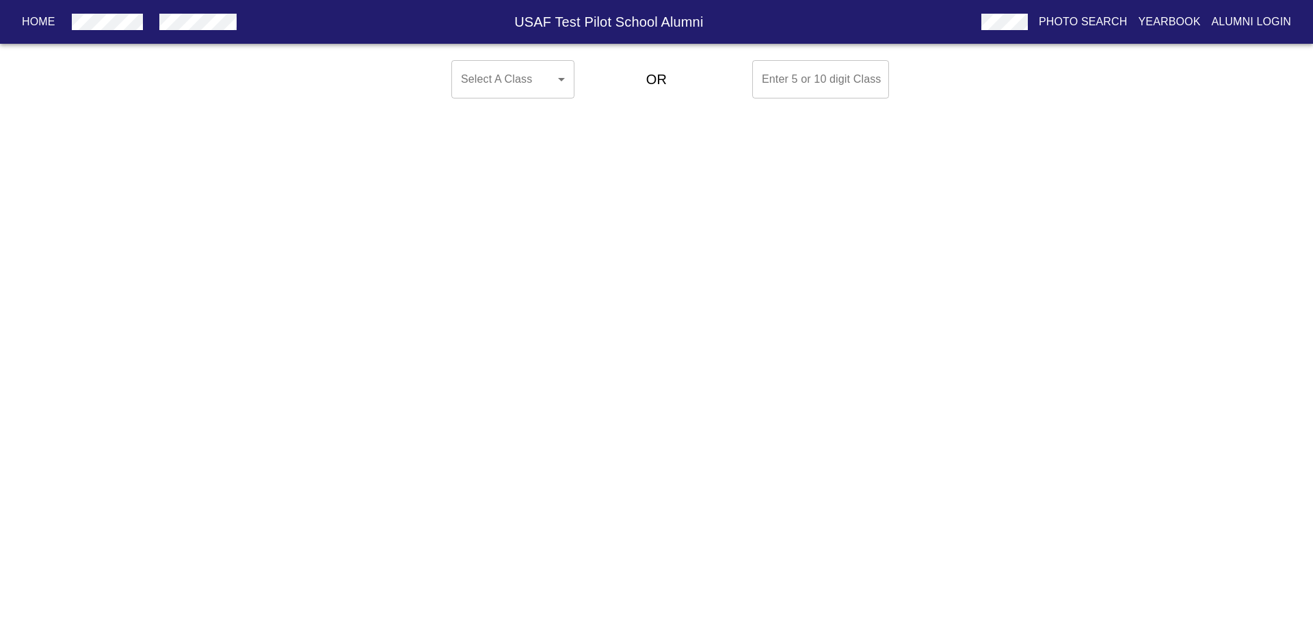
click at [522, 88] on body "Home USAF Test Pilot School Alumni Photo Search Yearbook Alumni Login Select A …" at bounding box center [656, 79] width 1313 height 49
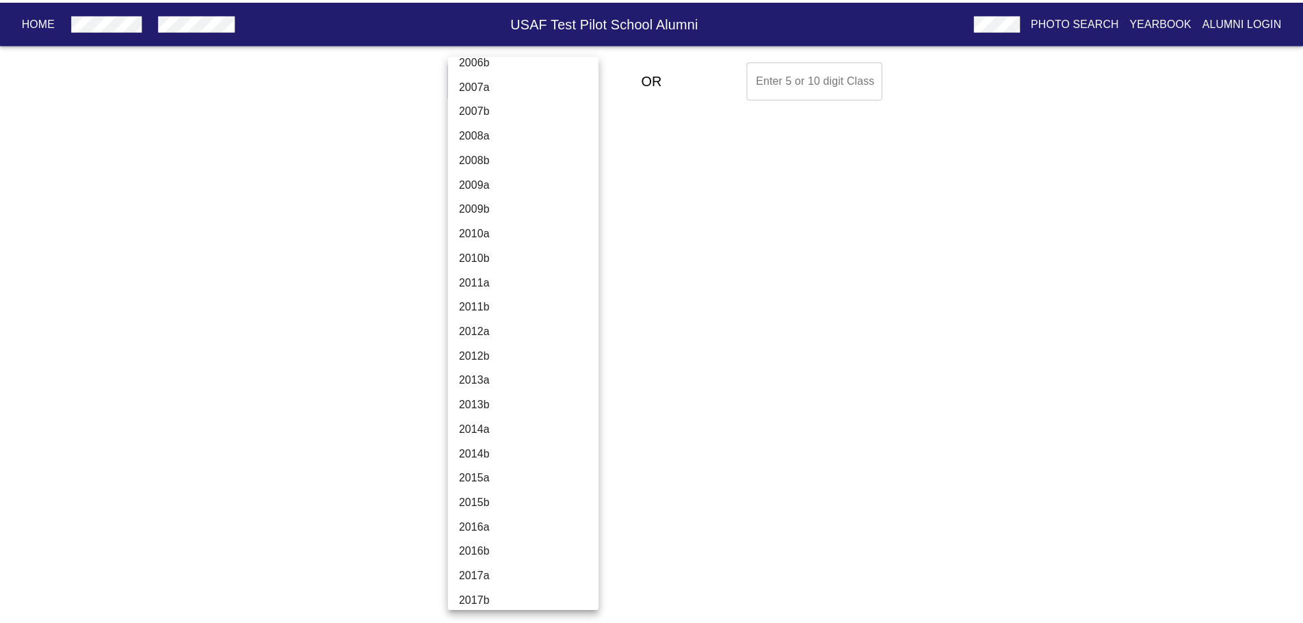
scroll to position [3898, 0]
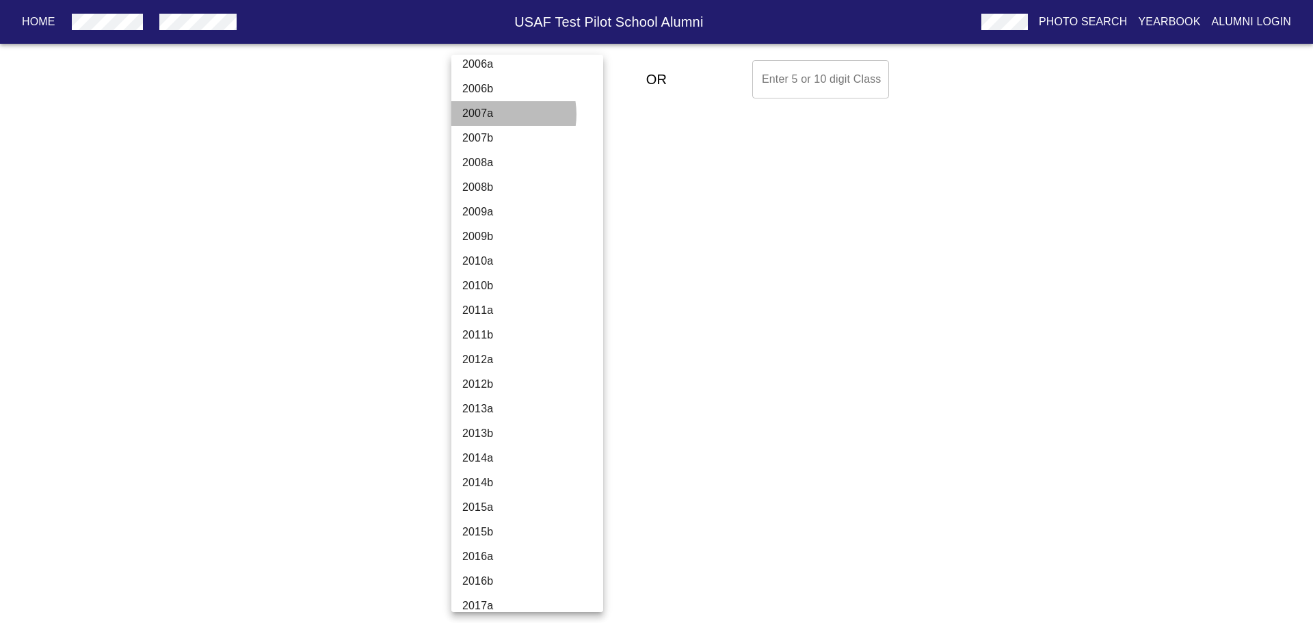
click at [497, 114] on li "2007a" at bounding box center [532, 113] width 162 height 25
type input "2007a"
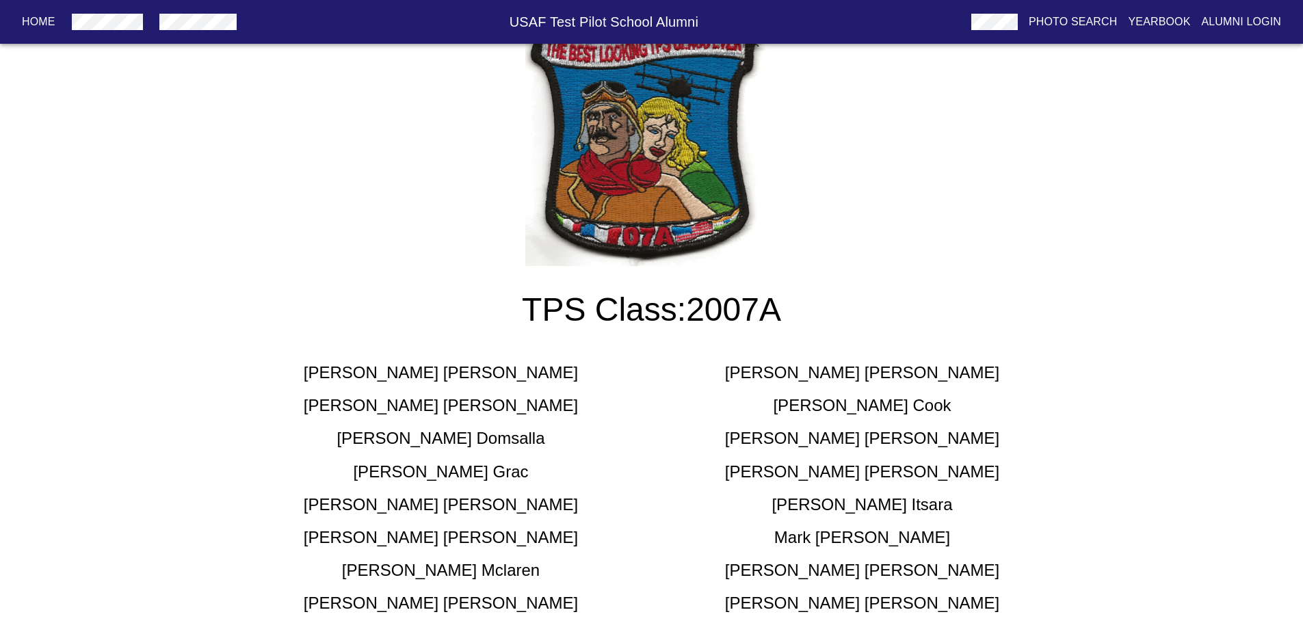
scroll to position [336, 0]
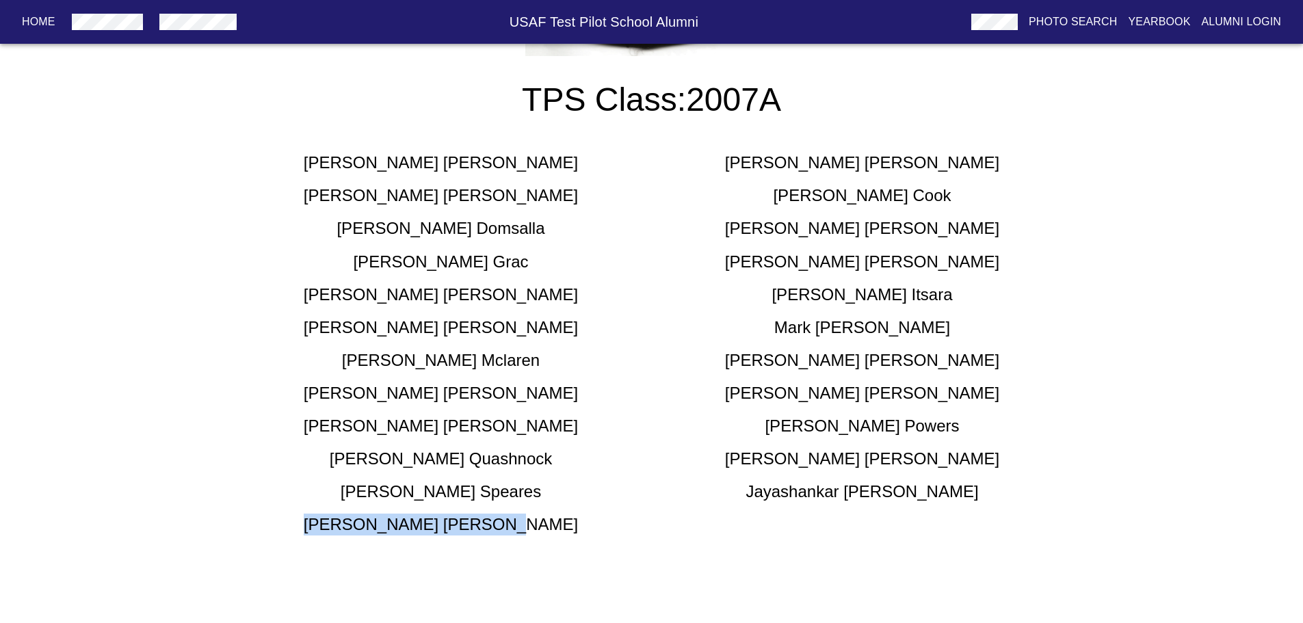
drag, startPoint x: 500, startPoint y: 526, endPoint x: 392, endPoint y: 523, distance: 108.1
click at [392, 523] on div "[PERSON_NAME]" at bounding box center [440, 525] width 421 height 22
copy h5 "[PERSON_NAME]"
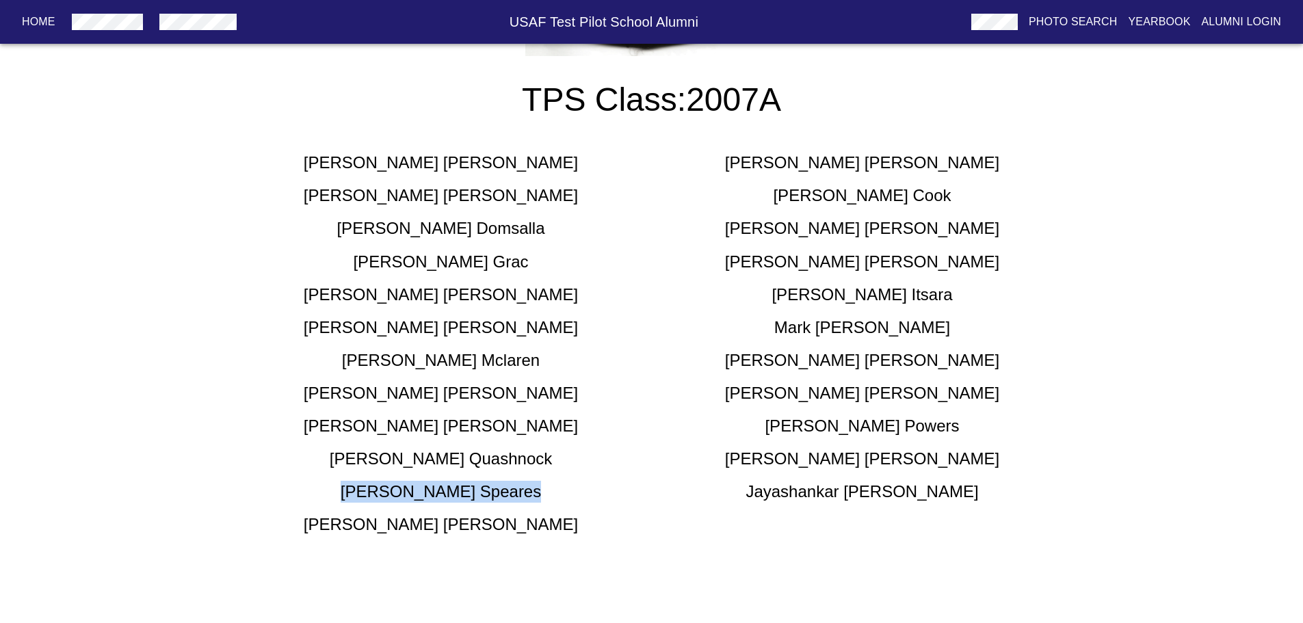
drag, startPoint x: 499, startPoint y: 493, endPoint x: 384, endPoint y: 492, distance: 114.2
click at [384, 492] on h5 "[PERSON_NAME]" at bounding box center [441, 492] width 200 height 22
copy h5 "[PERSON_NAME]"
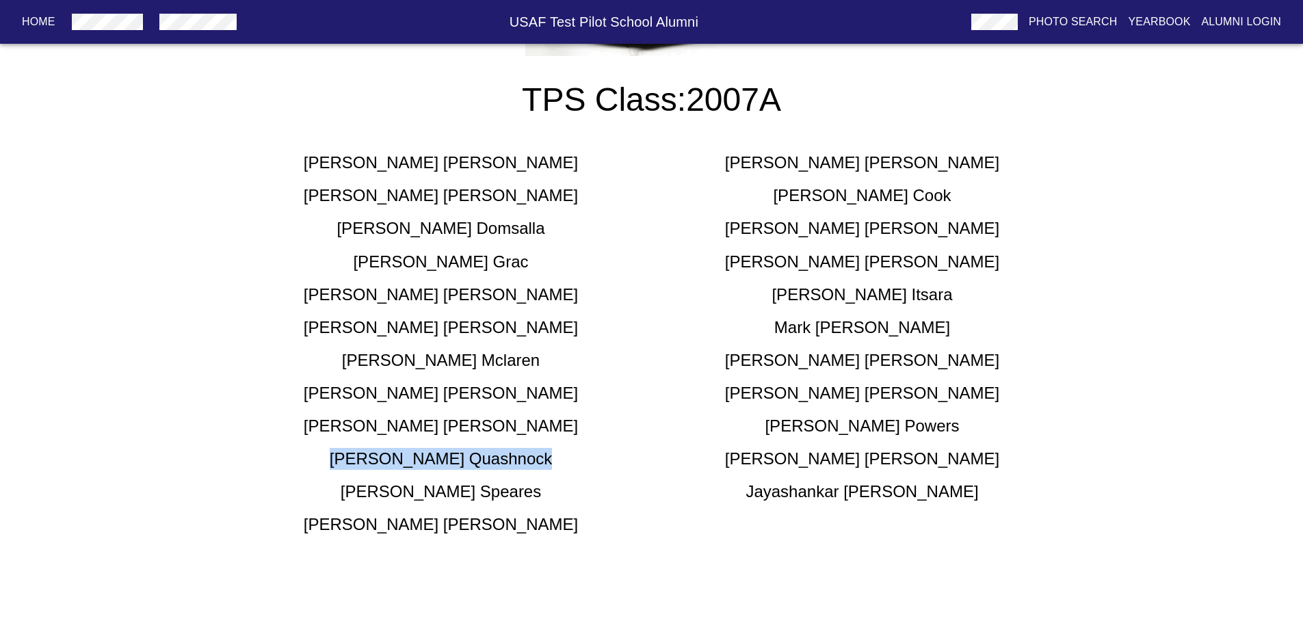
drag, startPoint x: 495, startPoint y: 460, endPoint x: 373, endPoint y: 458, distance: 121.7
click at [373, 458] on div "[PERSON_NAME]" at bounding box center [440, 459] width 421 height 22
copy h5 "[PERSON_NAME]"
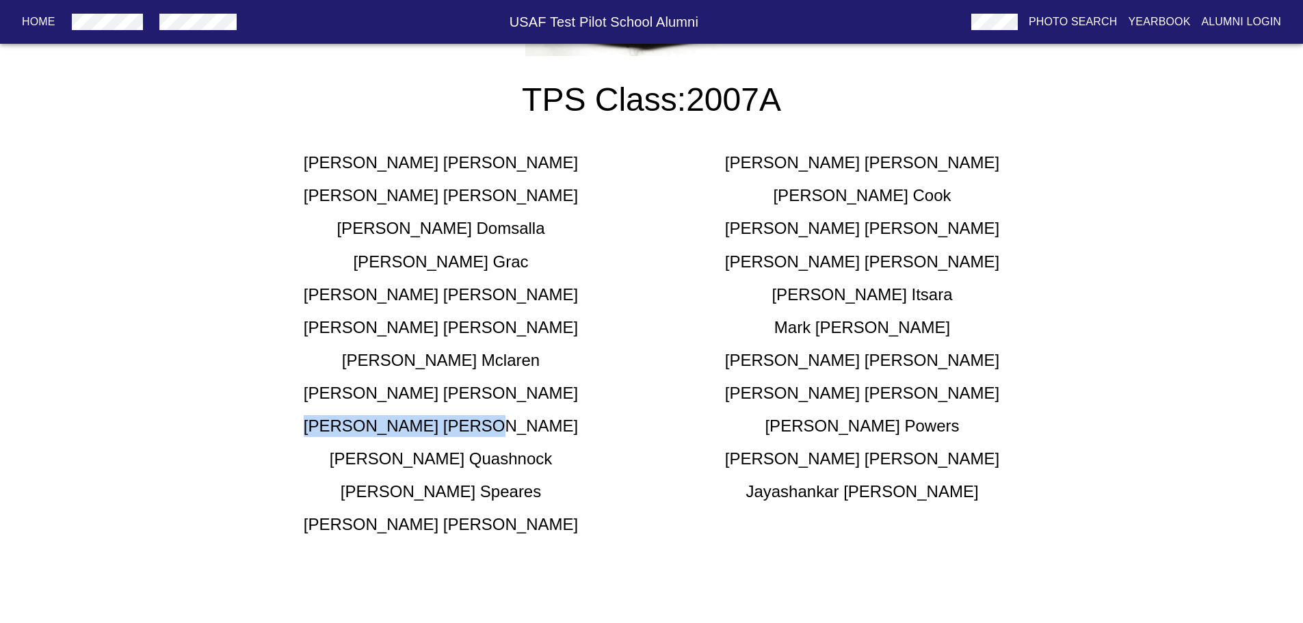
drag, startPoint x: 491, startPoint y: 426, endPoint x: 395, endPoint y: 416, distance: 96.2
click at [395, 416] on div "[PERSON_NAME]" at bounding box center [440, 426] width 421 height 22
copy h5 "[PERSON_NAME]"
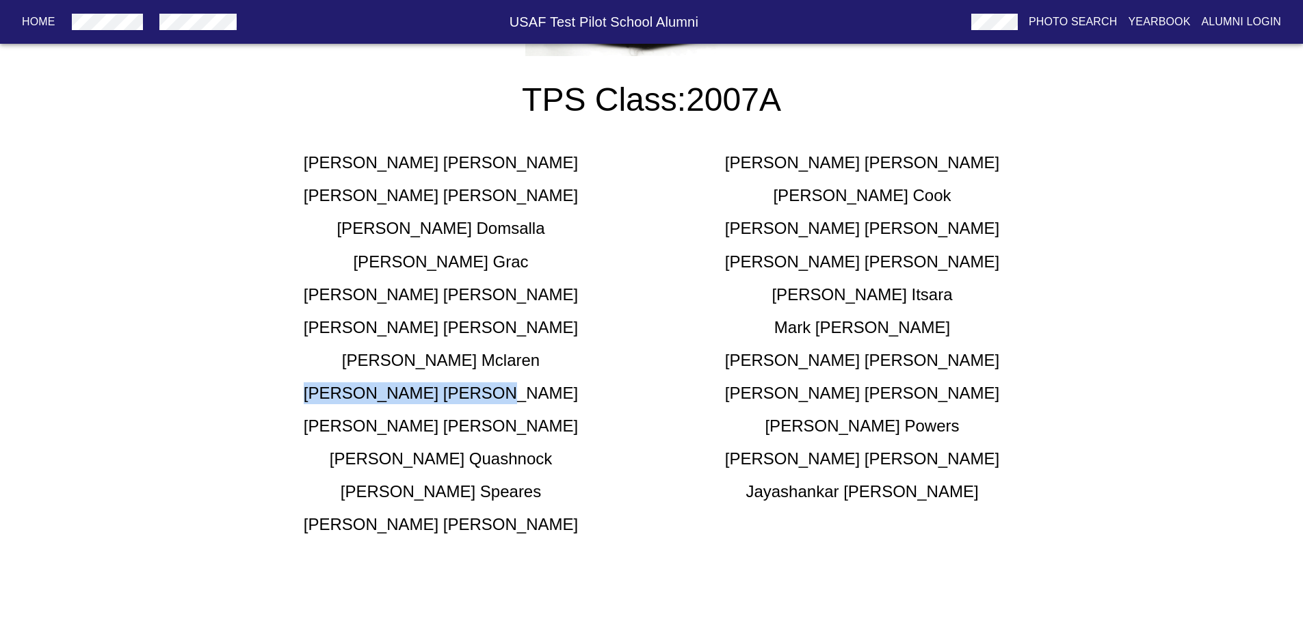
drag, startPoint x: 503, startPoint y: 393, endPoint x: 385, endPoint y: 393, distance: 117.6
click at [385, 393] on div "[PERSON_NAME]" at bounding box center [440, 393] width 421 height 22
copy h5 "[PERSON_NAME]"
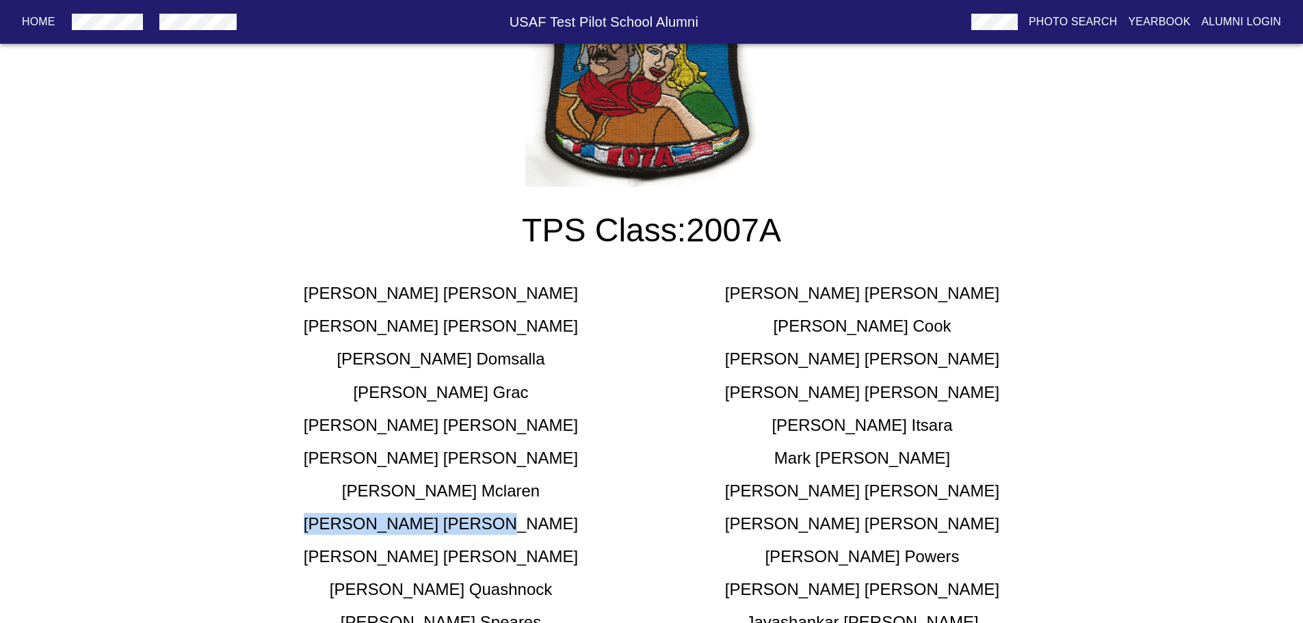
scroll to position [274, 0]
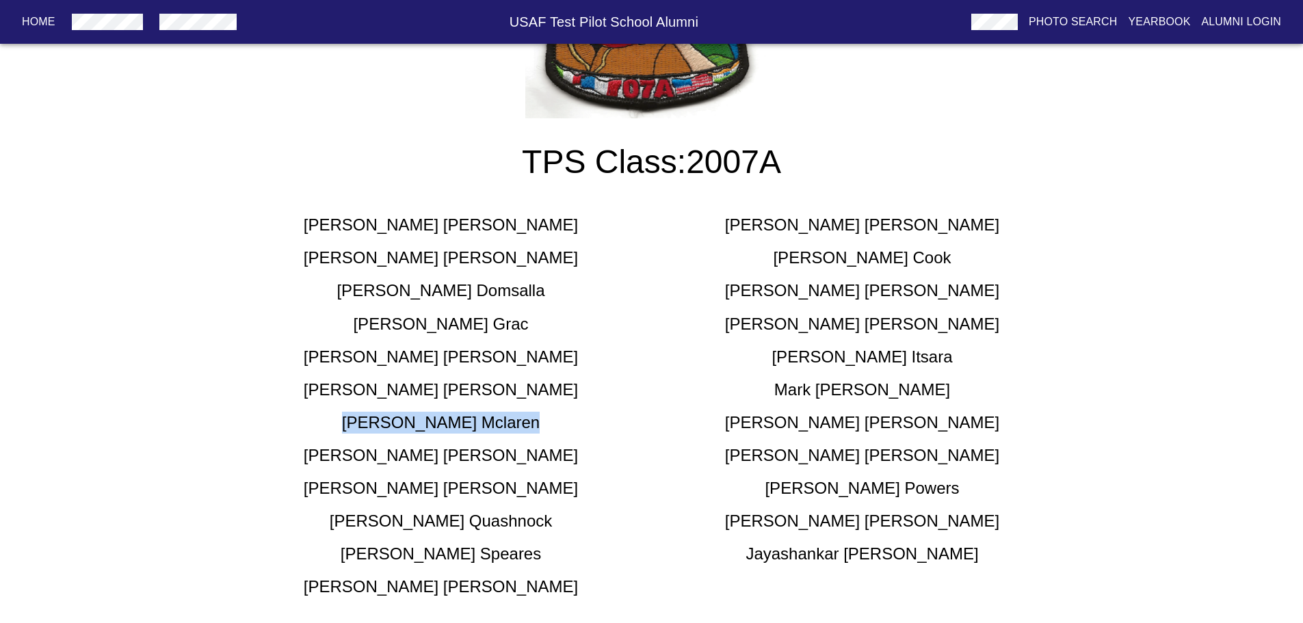
drag, startPoint x: 490, startPoint y: 423, endPoint x: 394, endPoint y: 421, distance: 96.5
click at [394, 421] on h5 "[PERSON_NAME]" at bounding box center [441, 423] width 198 height 22
copy h5 "[PERSON_NAME]"
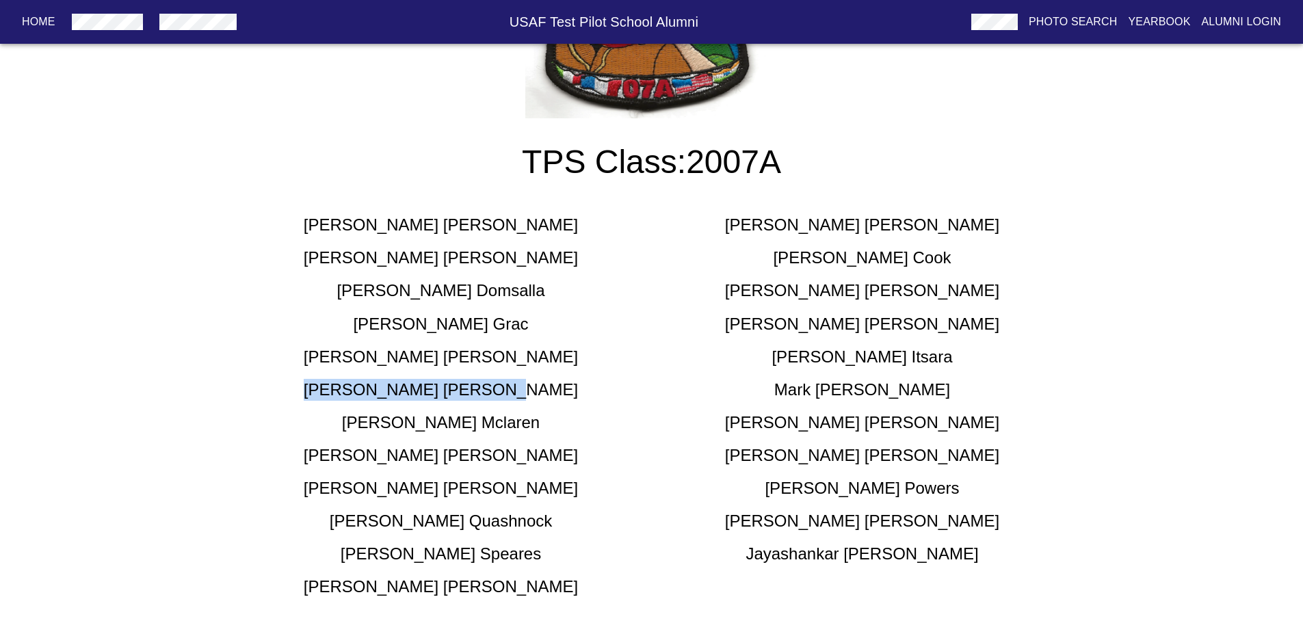
drag, startPoint x: 510, startPoint y: 389, endPoint x: 384, endPoint y: 387, distance: 125.2
click at [384, 387] on div "[PERSON_NAME]" at bounding box center [440, 390] width 421 height 22
copy h5 "[PERSON_NAME]"
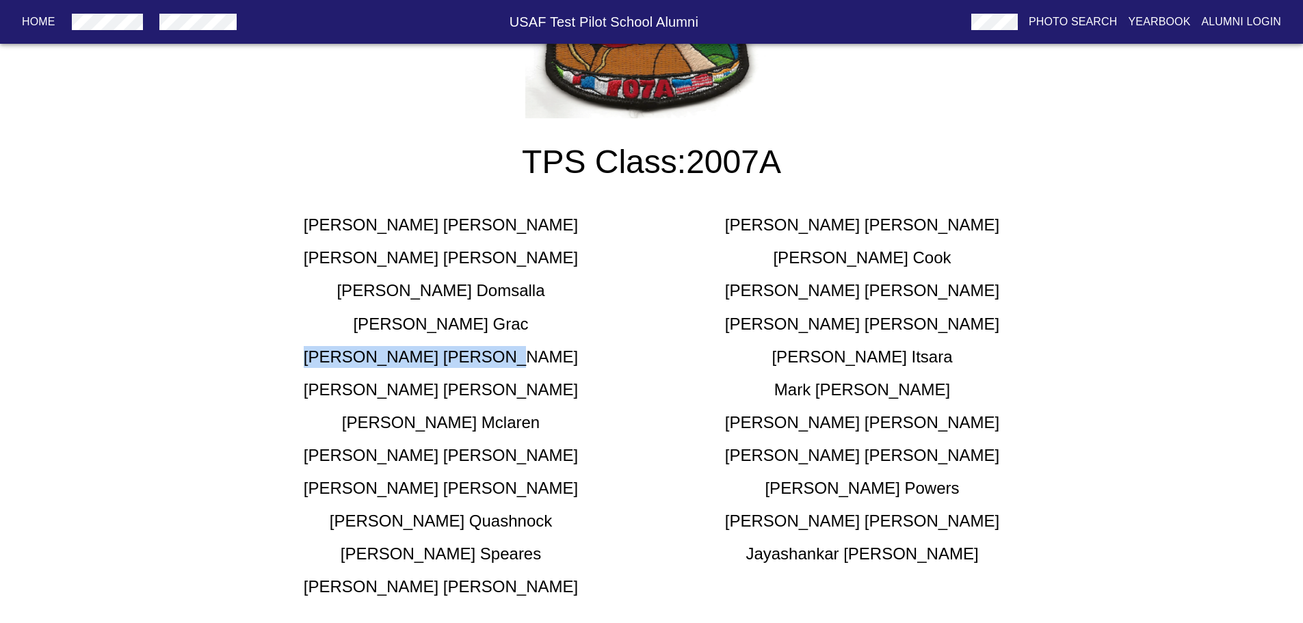
drag, startPoint x: 507, startPoint y: 352, endPoint x: 384, endPoint y: 349, distance: 123.1
click at [384, 349] on div "[PERSON_NAME]" at bounding box center [440, 357] width 421 height 22
copy h5 "[PERSON_NAME]"
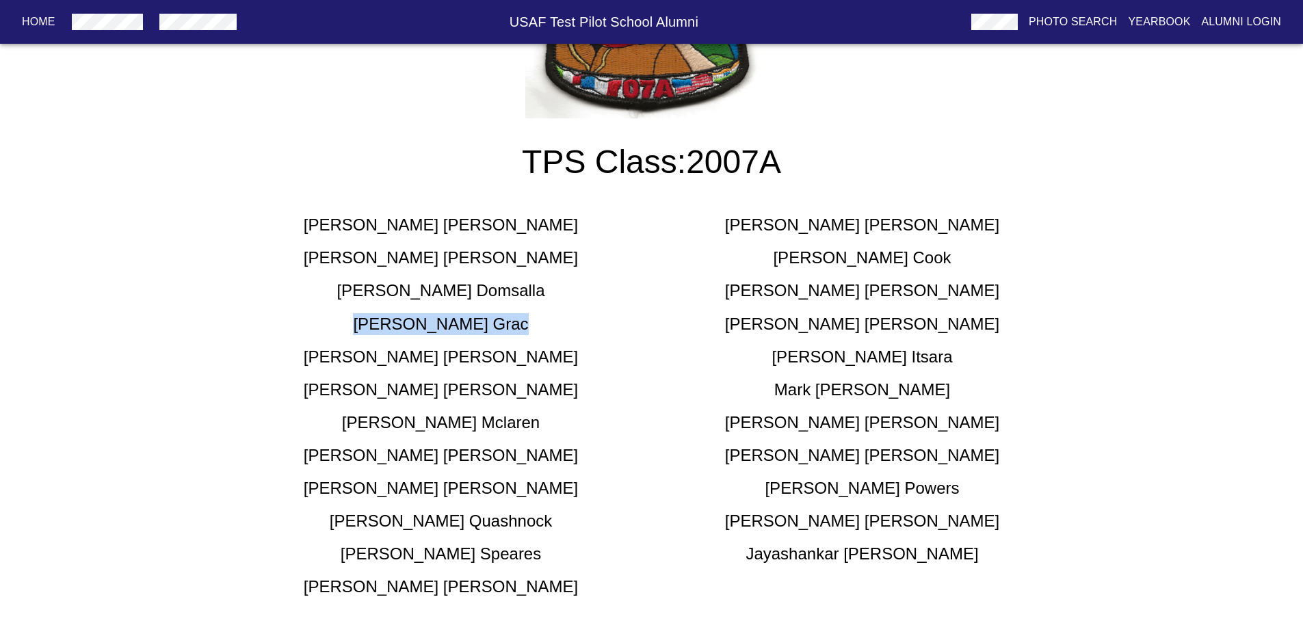
drag, startPoint x: 471, startPoint y: 324, endPoint x: 397, endPoint y: 320, distance: 74.0
click at [397, 320] on div "[PERSON_NAME]" at bounding box center [440, 324] width 421 height 22
copy h5 "[PERSON_NAME]"
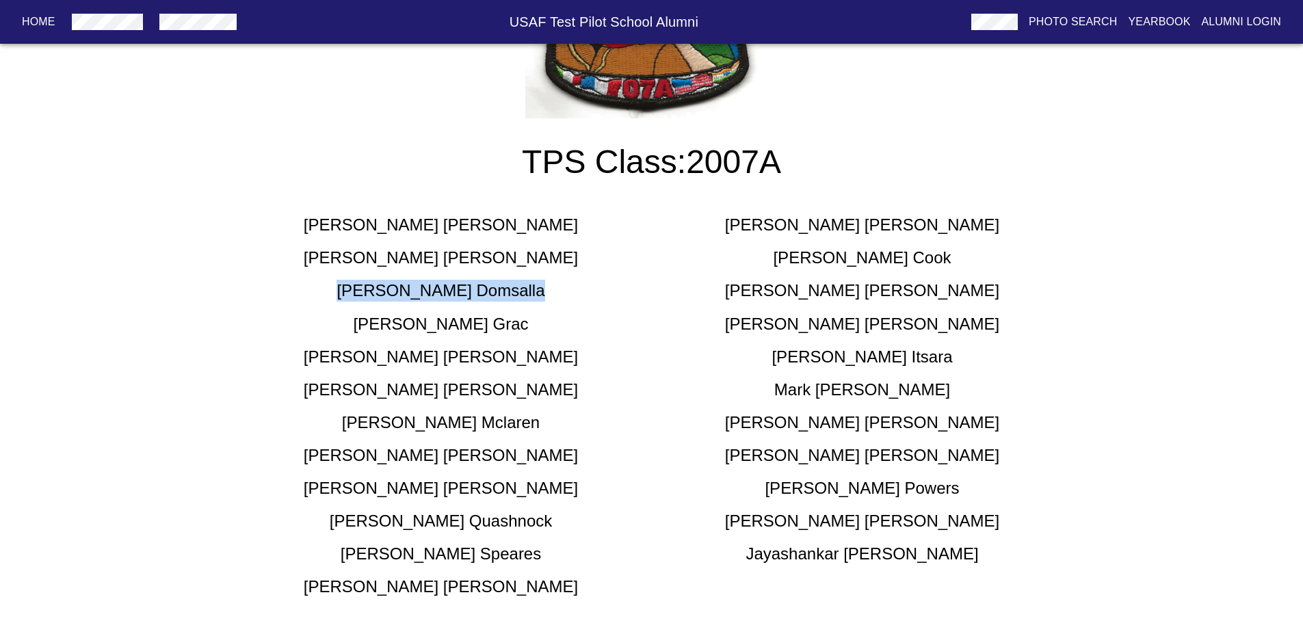
drag, startPoint x: 511, startPoint y: 287, endPoint x: 378, endPoint y: 285, distance: 132.7
click at [378, 285] on div "[PERSON_NAME]" at bounding box center [440, 291] width 421 height 22
copy h5 "[PERSON_NAME]"
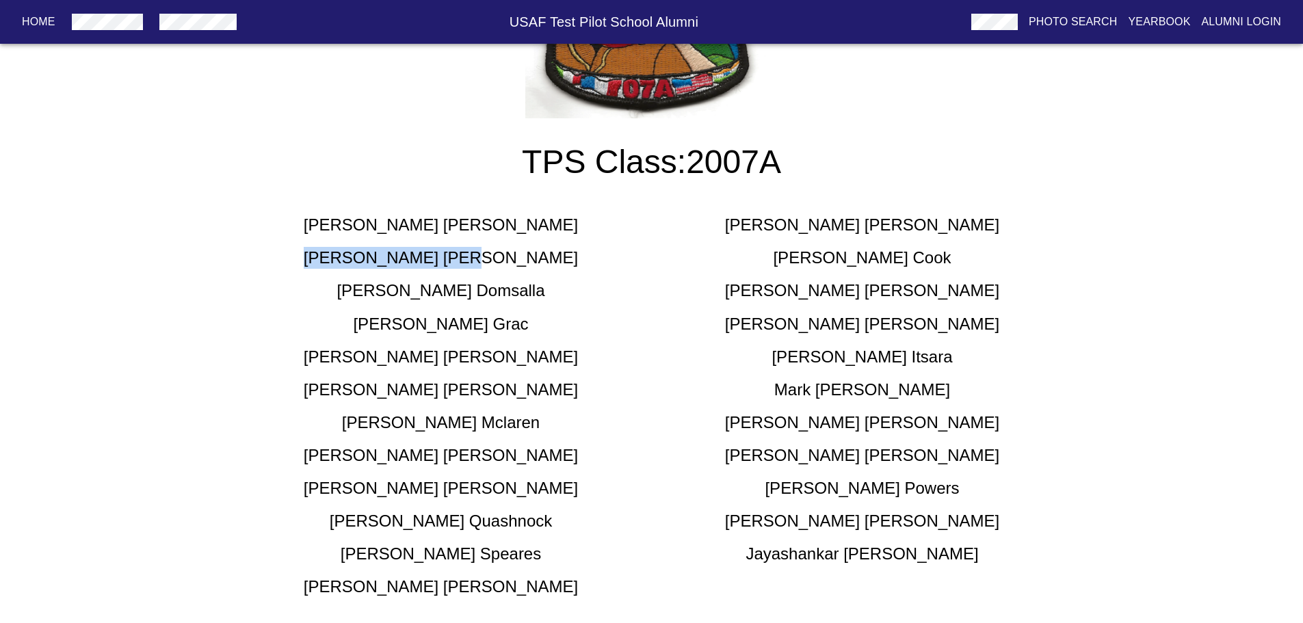
drag, startPoint x: 493, startPoint y: 257, endPoint x: 391, endPoint y: 256, distance: 101.9
click at [391, 256] on div "[PERSON_NAME]" at bounding box center [440, 258] width 421 height 22
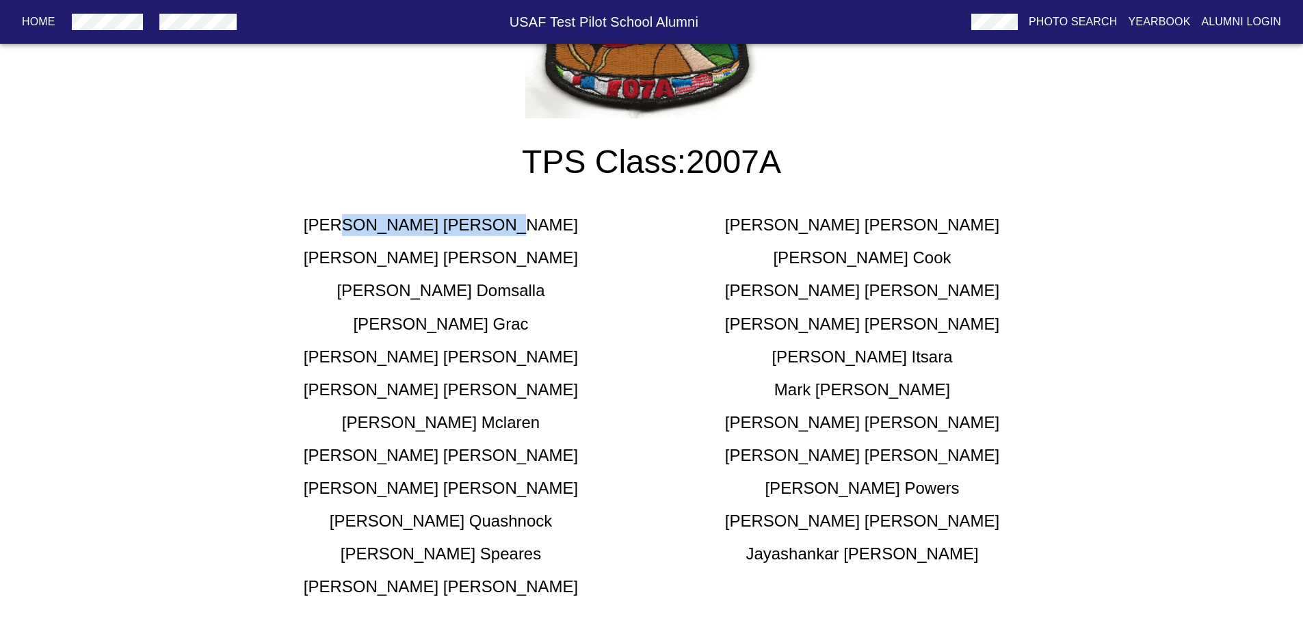
drag, startPoint x: 476, startPoint y: 228, endPoint x: 428, endPoint y: 226, distance: 47.9
click at [415, 227] on h5 "[PERSON_NAME]" at bounding box center [441, 225] width 274 height 22
drag, startPoint x: 501, startPoint y: 226, endPoint x: 401, endPoint y: 224, distance: 100.6
click at [410, 224] on h5 "[PERSON_NAME]" at bounding box center [441, 225] width 274 height 22
drag, startPoint x: 401, startPoint y: 224, endPoint x: 385, endPoint y: 223, distance: 15.7
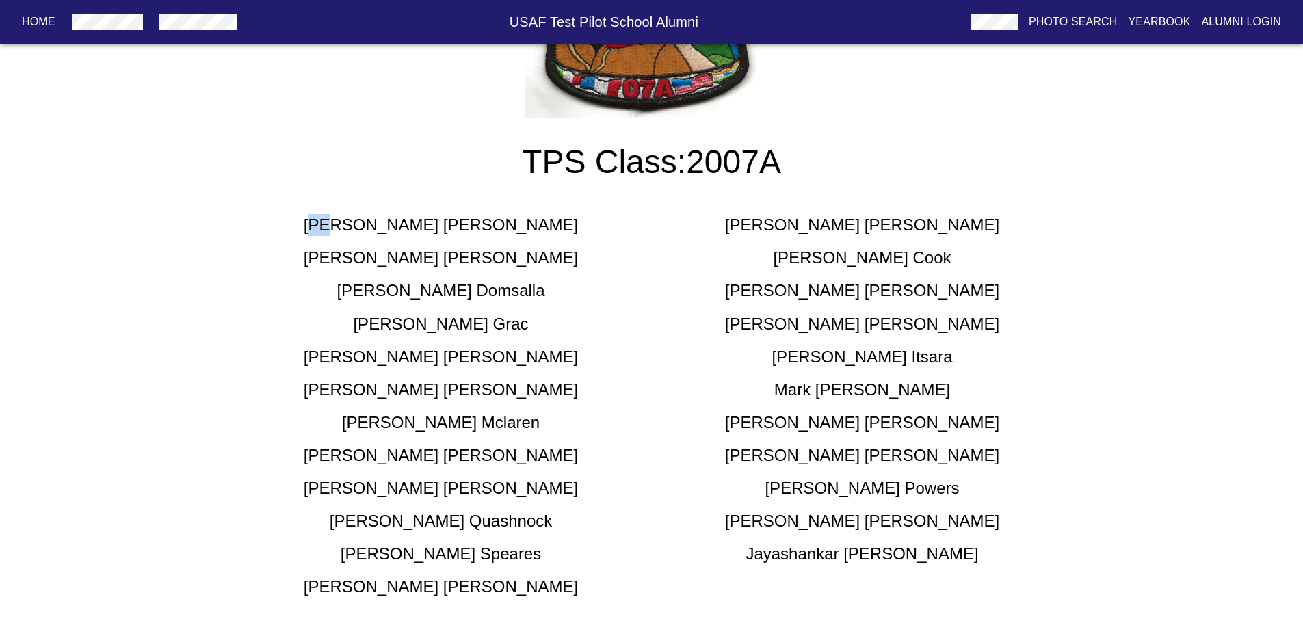
click at [385, 223] on h5 "[PERSON_NAME]" at bounding box center [441, 225] width 274 height 22
drag, startPoint x: 379, startPoint y: 223, endPoint x: 505, endPoint y: 228, distance: 125.9
click at [505, 228] on div "[PERSON_NAME]" at bounding box center [440, 225] width 421 height 22
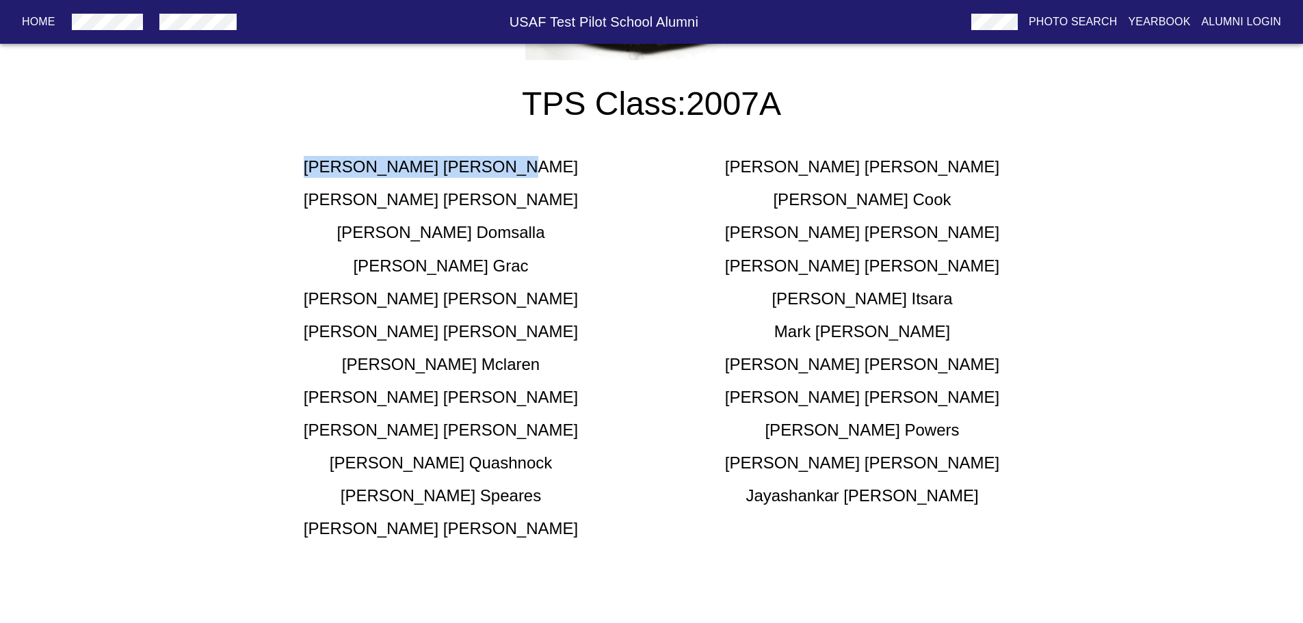
scroll to position [267, 0]
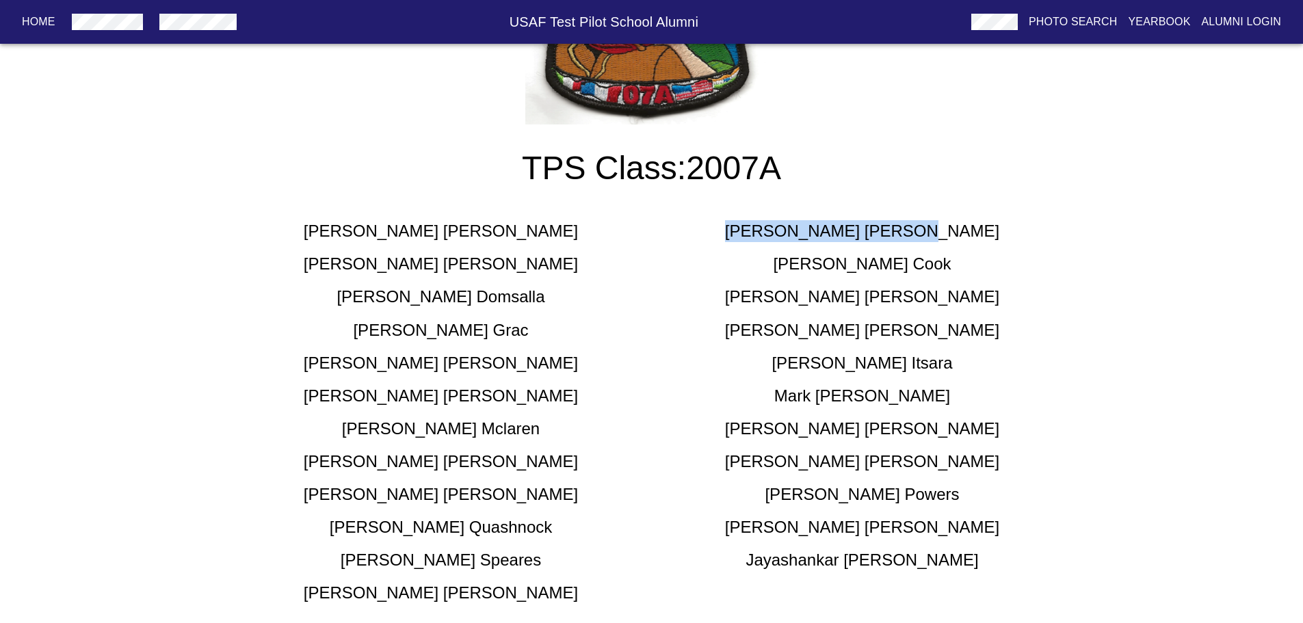
drag, startPoint x: 942, startPoint y: 232, endPoint x: 791, endPoint y: 233, distance: 150.5
click at [791, 233] on div "[PERSON_NAME]" at bounding box center [862, 231] width 421 height 22
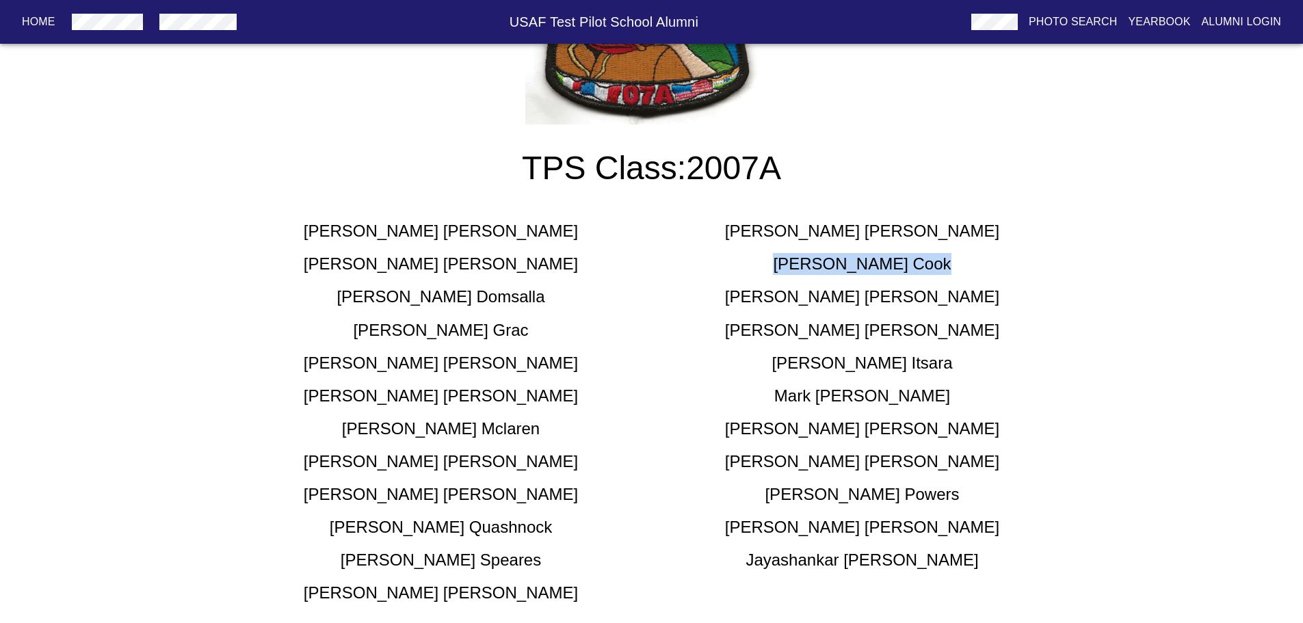
drag, startPoint x: 907, startPoint y: 261, endPoint x: 818, endPoint y: 263, distance: 88.9
click at [818, 263] on h5 "[PERSON_NAME]" at bounding box center [862, 264] width 178 height 22
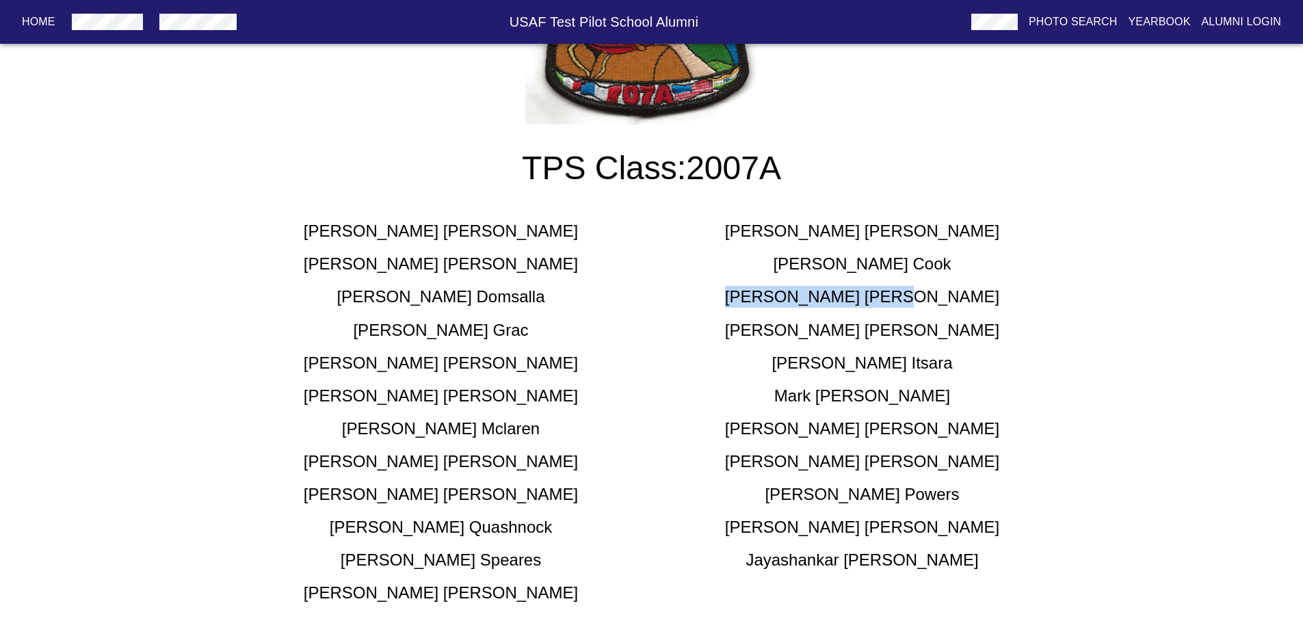
drag, startPoint x: 934, startPoint y: 287, endPoint x: 804, endPoint y: 293, distance: 129.4
click at [804, 293] on div "[PERSON_NAME]" at bounding box center [862, 297] width 421 height 22
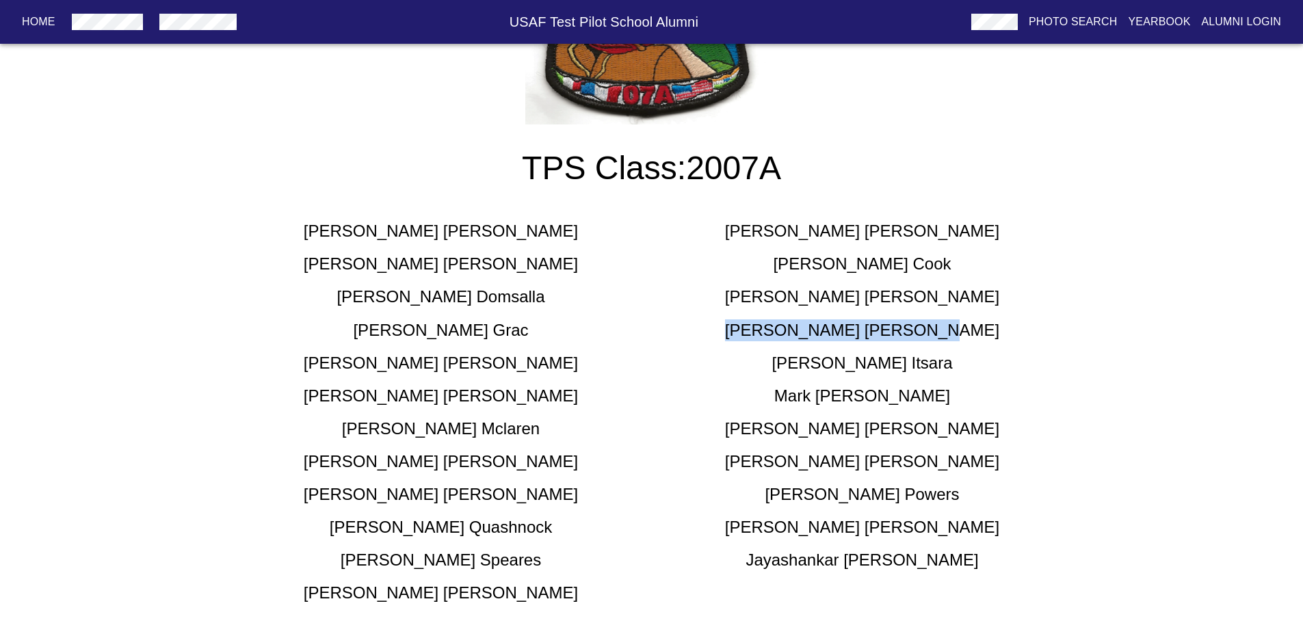
drag, startPoint x: 916, startPoint y: 332, endPoint x: 809, endPoint y: 328, distance: 106.8
click at [809, 328] on div "[PERSON_NAME]" at bounding box center [862, 330] width 421 height 22
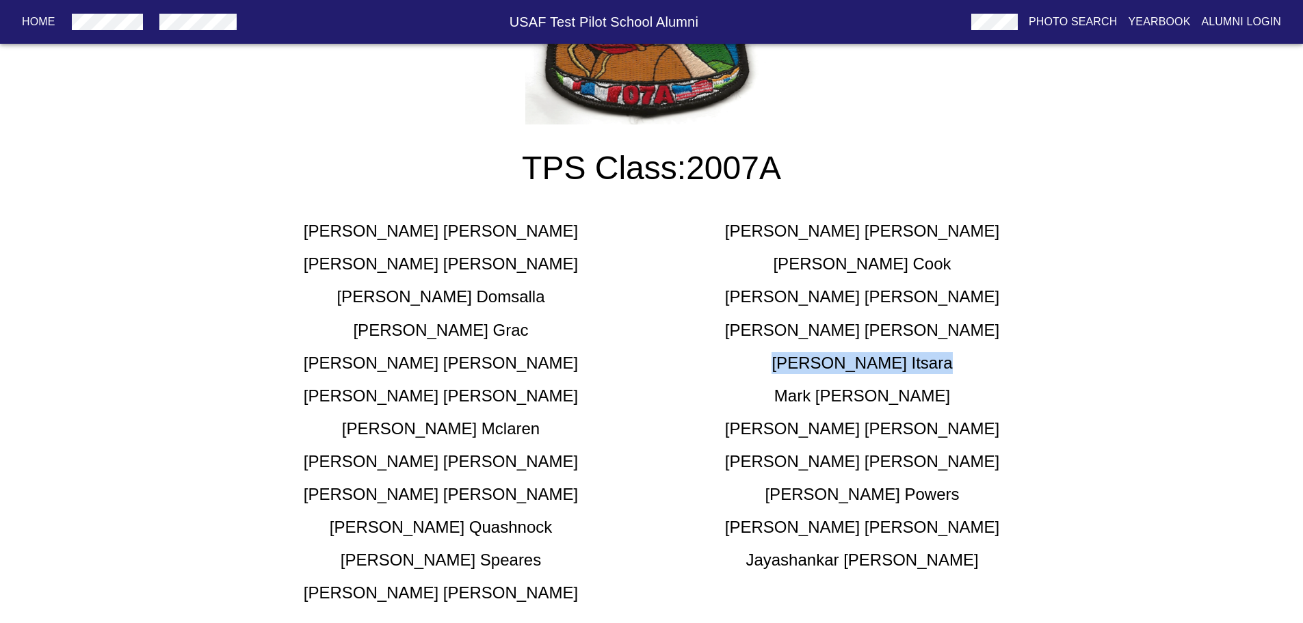
drag, startPoint x: 908, startPoint y: 365, endPoint x: 813, endPoint y: 361, distance: 94.4
click at [813, 361] on div "[PERSON_NAME]" at bounding box center [862, 363] width 421 height 22
drag, startPoint x: 916, startPoint y: 398, endPoint x: 803, endPoint y: 386, distance: 114.2
click at [803, 386] on div "[PERSON_NAME]" at bounding box center [862, 396] width 421 height 22
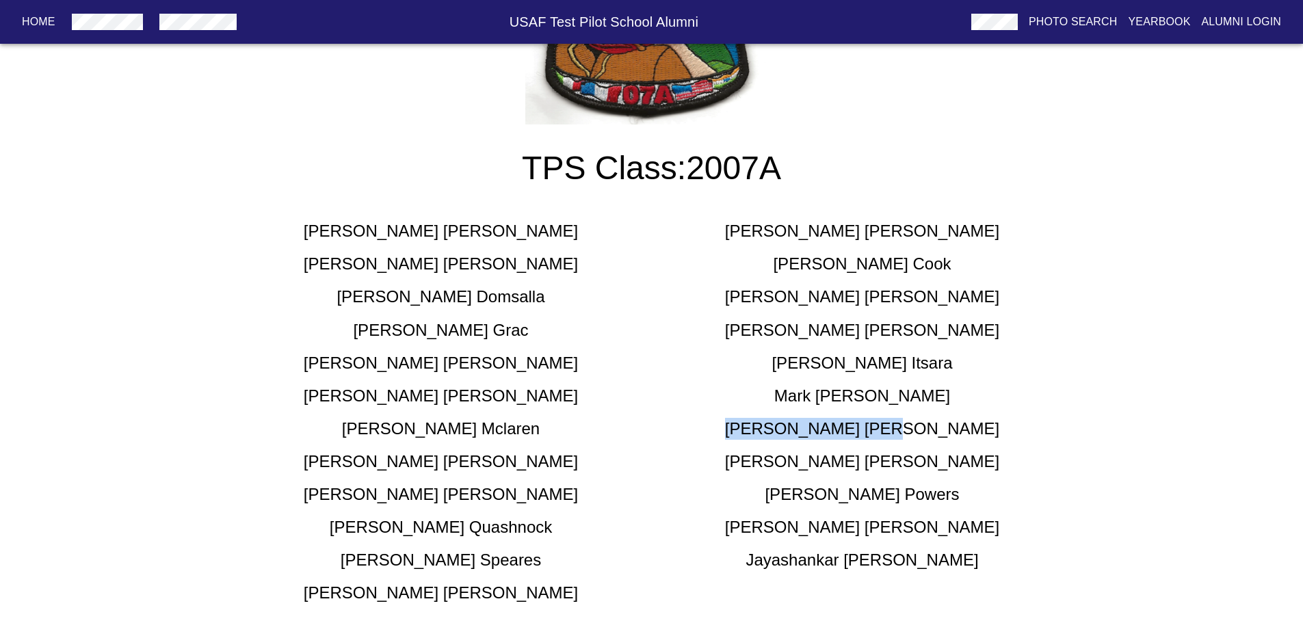
drag, startPoint x: 902, startPoint y: 431, endPoint x: 820, endPoint y: 426, distance: 82.2
click at [820, 426] on div "[PERSON_NAME]" at bounding box center [862, 429] width 421 height 22
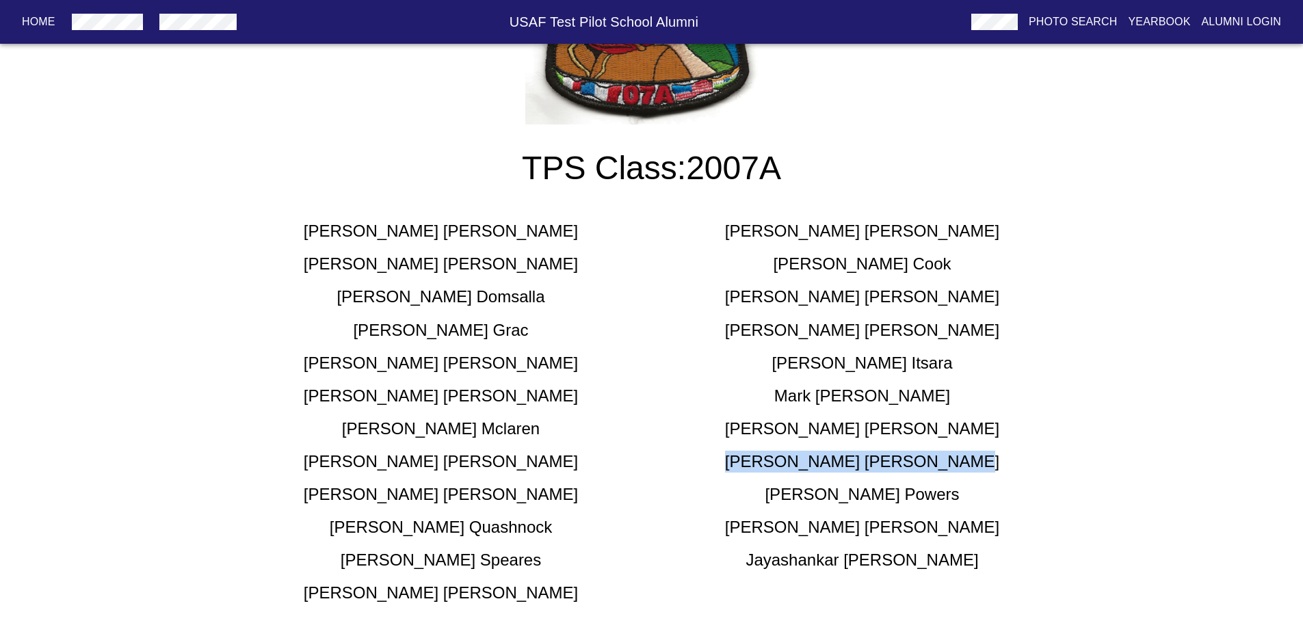
drag, startPoint x: 923, startPoint y: 462, endPoint x: 802, endPoint y: 464, distance: 121.8
click at [802, 464] on h5 "[PERSON_NAME]" at bounding box center [862, 462] width 274 height 22
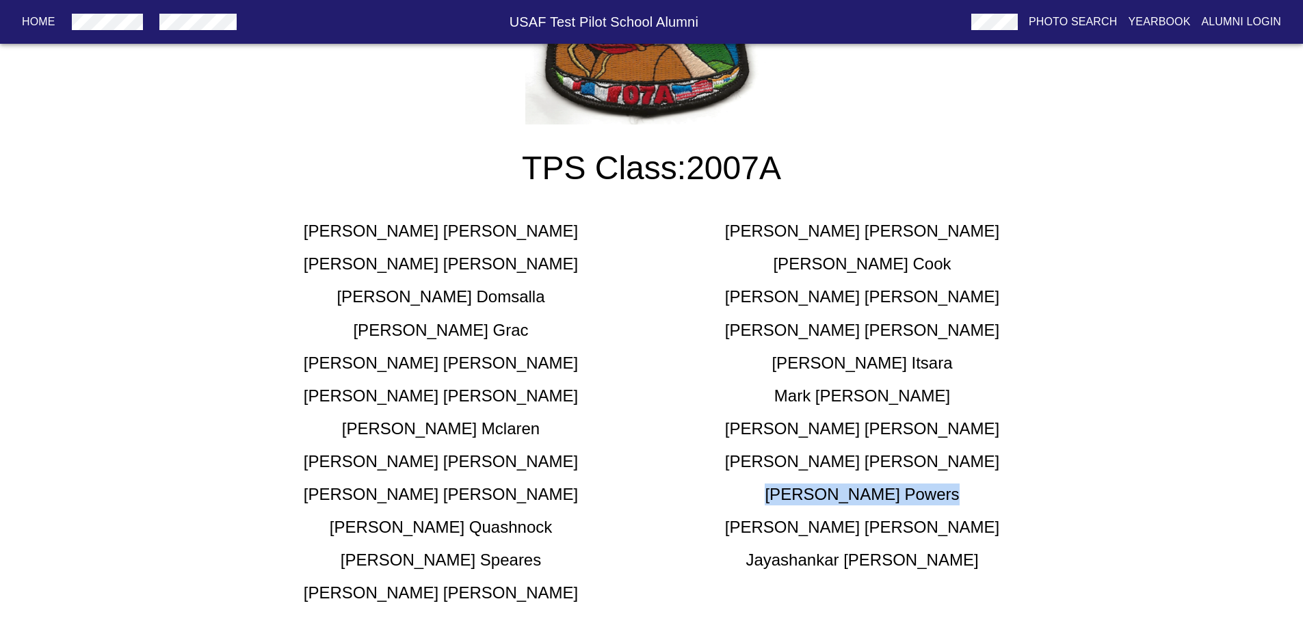
drag, startPoint x: 921, startPoint y: 494, endPoint x: 806, endPoint y: 488, distance: 115.7
click at [806, 488] on div "[PERSON_NAME]" at bounding box center [862, 495] width 421 height 22
click at [925, 533] on h5 "[PERSON_NAME]" at bounding box center [862, 527] width 274 height 22
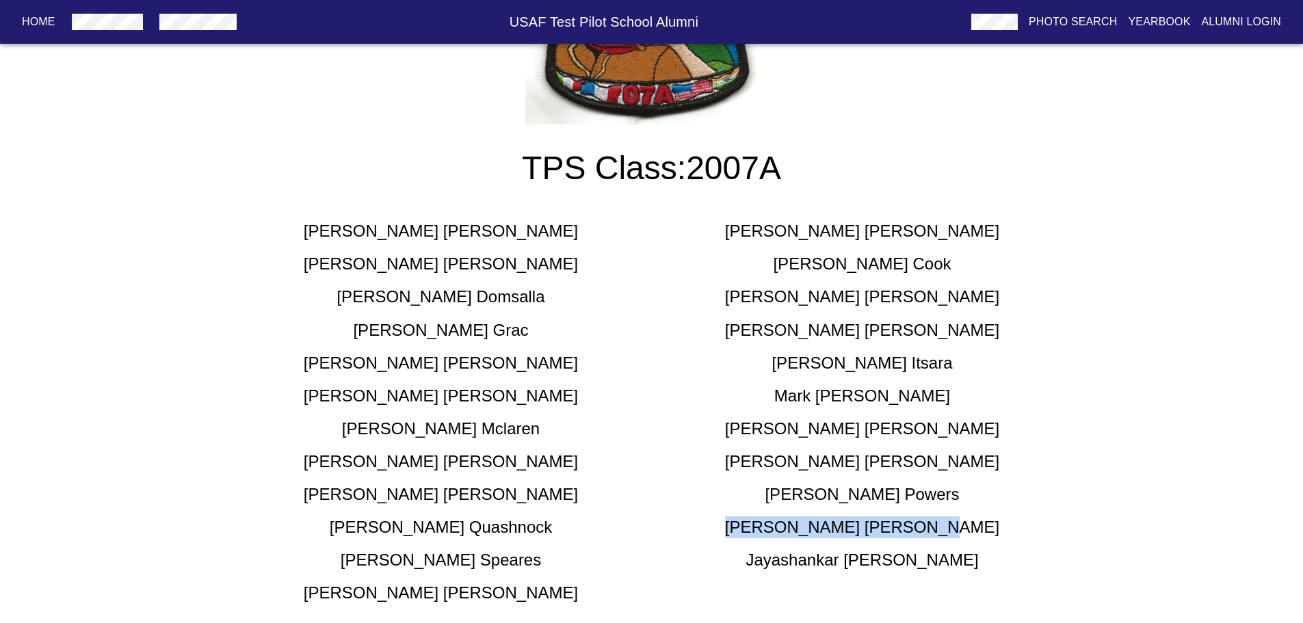
drag, startPoint x: 934, startPoint y: 530, endPoint x: 802, endPoint y: 529, distance: 132.0
click at [802, 529] on div "[PERSON_NAME]" at bounding box center [862, 527] width 421 height 22
